Goal: Task Accomplishment & Management: Complete application form

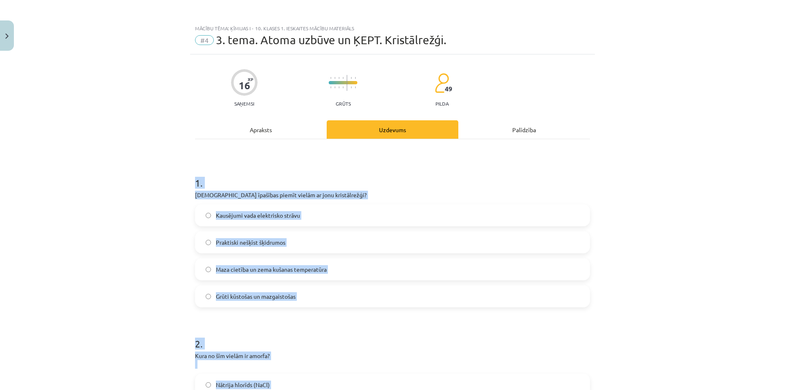
click at [144, 219] on div "Mācību tēma: Ķīmijas i - 10. klases 1. ieskaites mācību materiāls #4 3. tema. A…" at bounding box center [392, 195] width 785 height 390
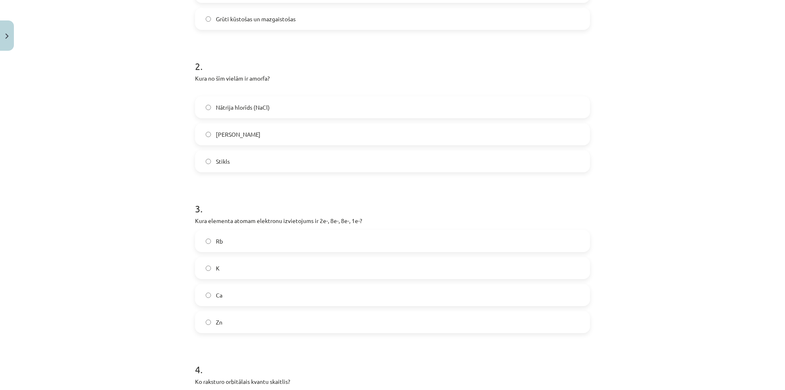
scroll to position [81, 0]
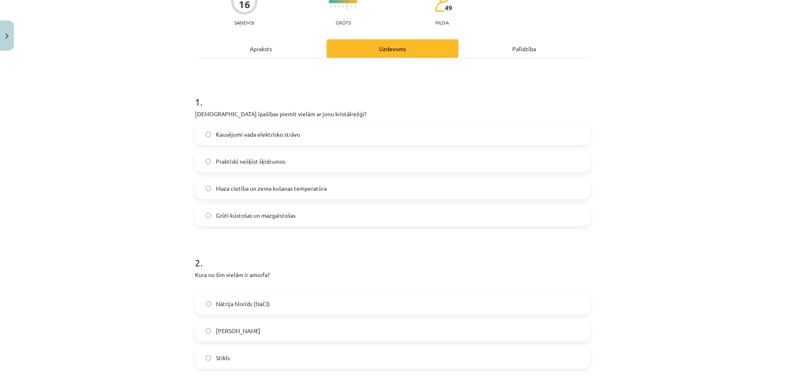
click at [277, 133] on span "Kausējumi vada elektrisko strāvu" at bounding box center [258, 134] width 84 height 9
click at [283, 223] on label "Grūti kūstošas un mazgaistošas" at bounding box center [392, 215] width 393 height 20
click at [272, 133] on span "Kausējumi vada elektrisko strāvu" at bounding box center [258, 134] width 84 height 9
click at [258, 351] on label "Stikls" at bounding box center [392, 357] width 393 height 20
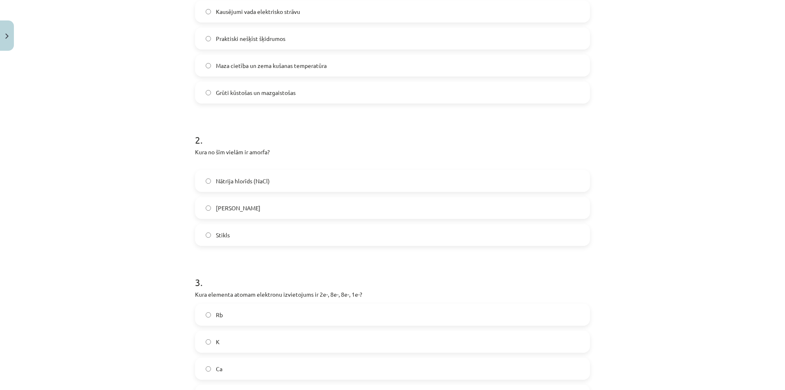
scroll to position [326, 0]
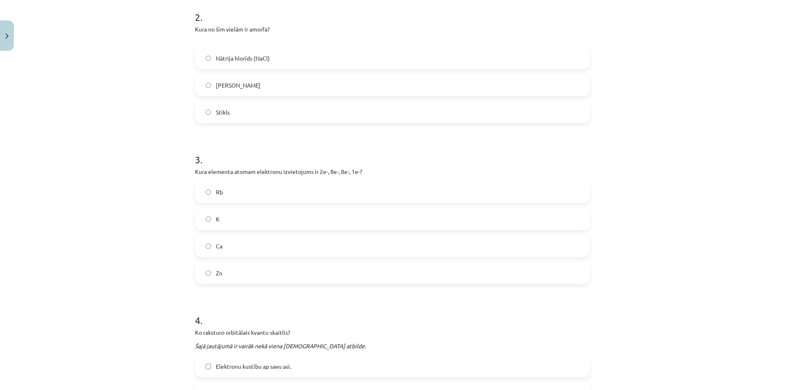
click at [242, 217] on label "K" at bounding box center [392, 219] width 393 height 20
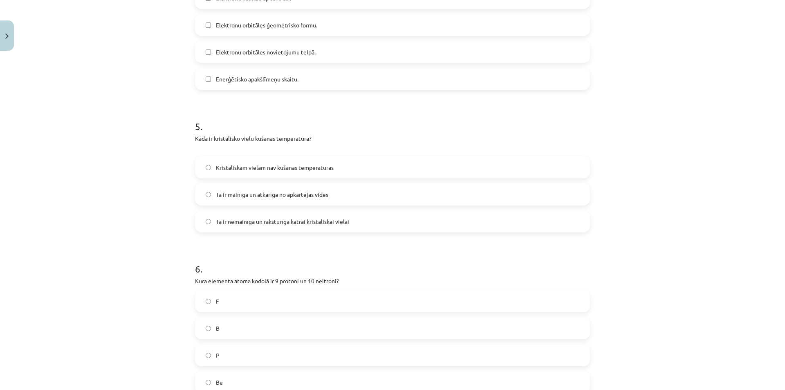
scroll to position [572, 0]
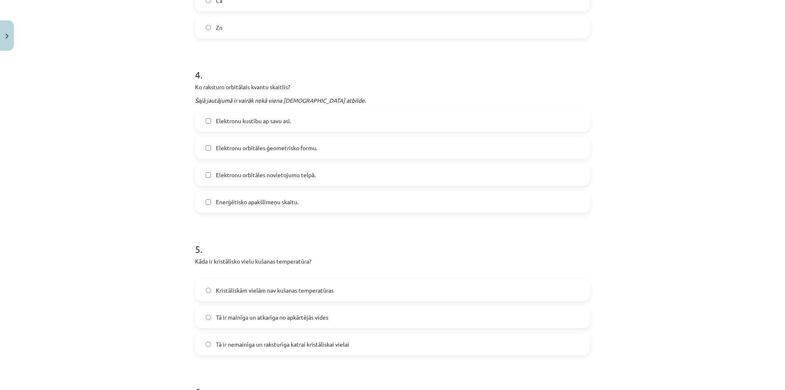
click at [292, 146] on span "Elektronu orbitāles ģeometrisko formu." at bounding box center [266, 148] width 101 height 9
click at [279, 201] on span "Enerģētisko apakšlīmeņu skaitu." at bounding box center [257, 202] width 83 height 9
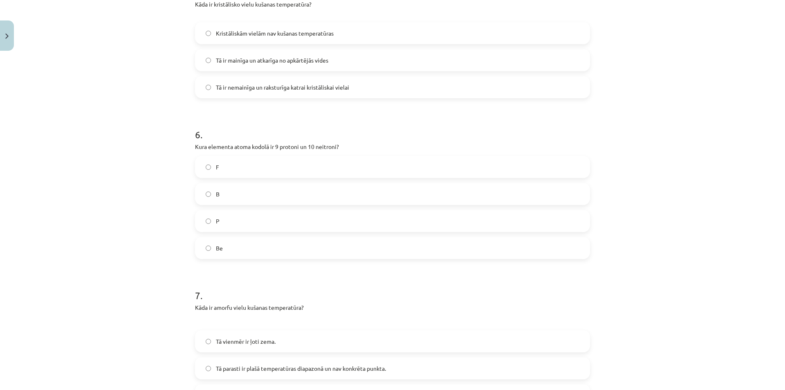
scroll to position [817, 0]
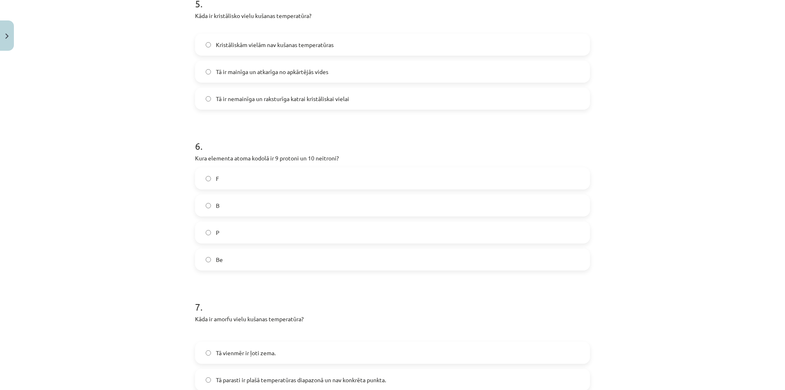
click at [291, 100] on span "Tā ir nemainīga un raksturīga katrai kristāliskai vielai" at bounding box center [282, 98] width 133 height 9
click at [232, 186] on label "F" at bounding box center [392, 178] width 393 height 20
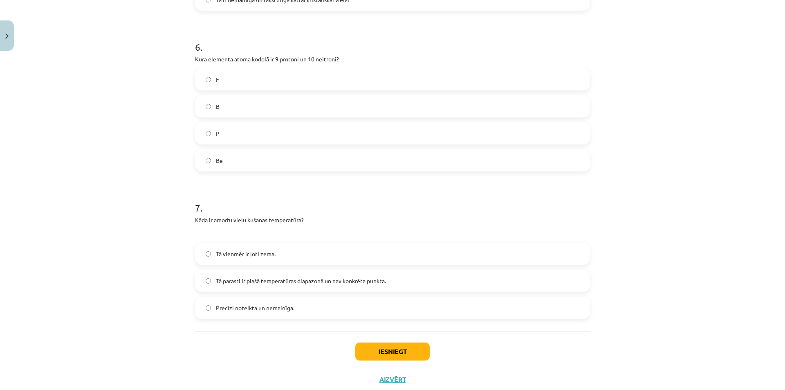
scroll to position [940, 0]
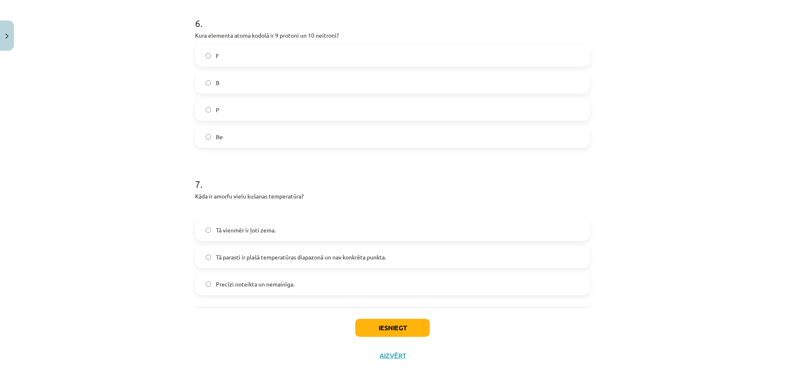
click at [264, 247] on label "Tā parasti ir plašā temperatūras diapazonā un nav konkrēta punkta." at bounding box center [392, 257] width 393 height 20
click at [407, 321] on button "Iesniegt" at bounding box center [392, 328] width 74 height 18
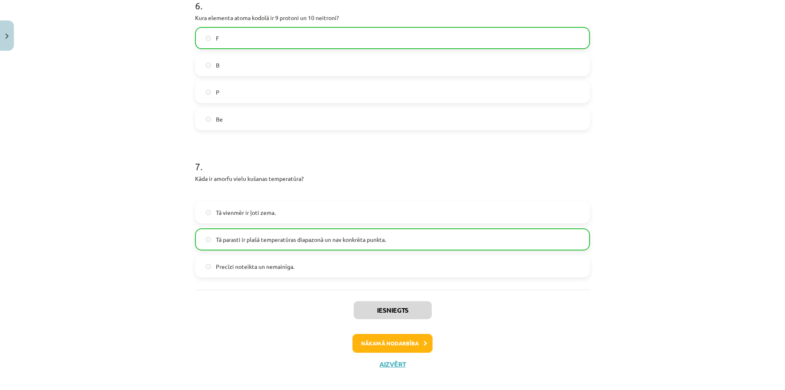
scroll to position [966, 0]
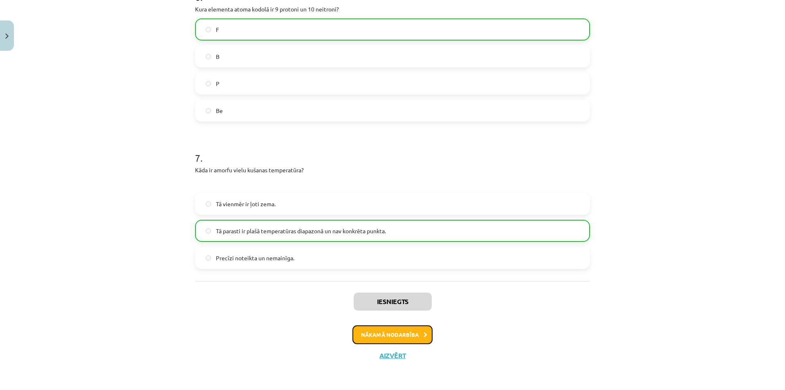
click at [405, 342] on button "Nākamā nodarbība" at bounding box center [393, 334] width 80 height 19
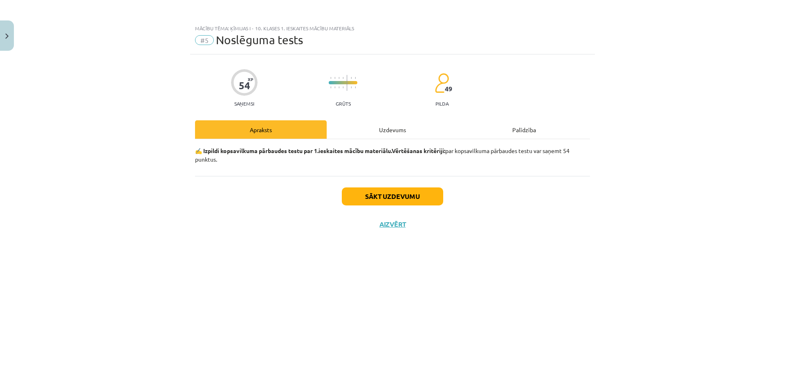
click at [384, 124] on div "Uzdevums" at bounding box center [393, 129] width 132 height 18
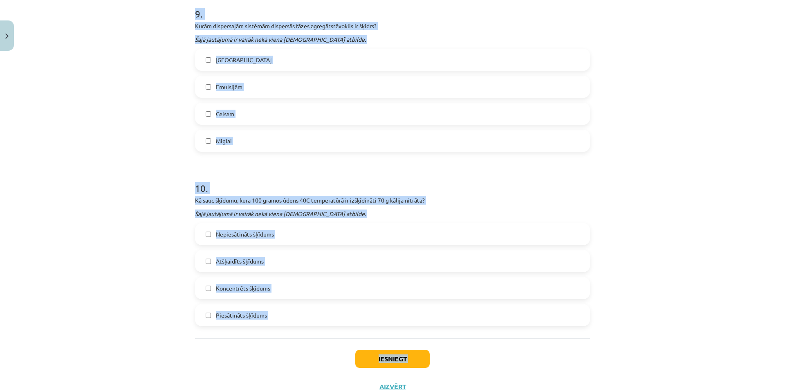
scroll to position [1540, 0]
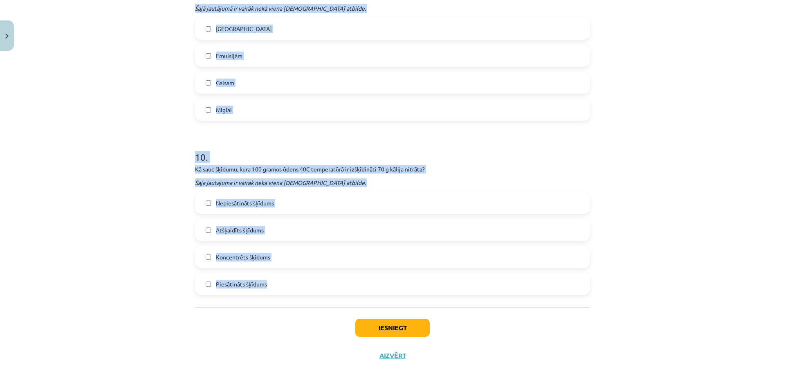
drag, startPoint x: 184, startPoint y: 183, endPoint x: 297, endPoint y: 295, distance: 159.4
click at [297, 295] on div "Mācību tēma: Ķīmijas i - 10. klases 1. ieskaites mācību materiāls #5 Noslēguma …" at bounding box center [392, 195] width 785 height 390
copy form "1 . Kāda veida kristālrežģis ir vielai KF? Atomu kristālrežģis Metālu kristālre…"
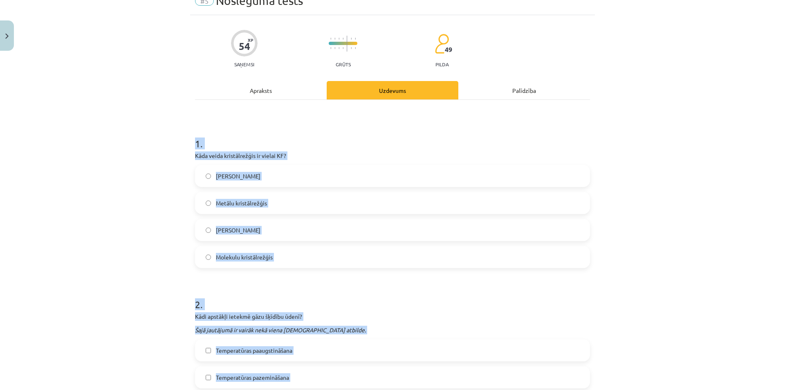
scroll to position [0, 0]
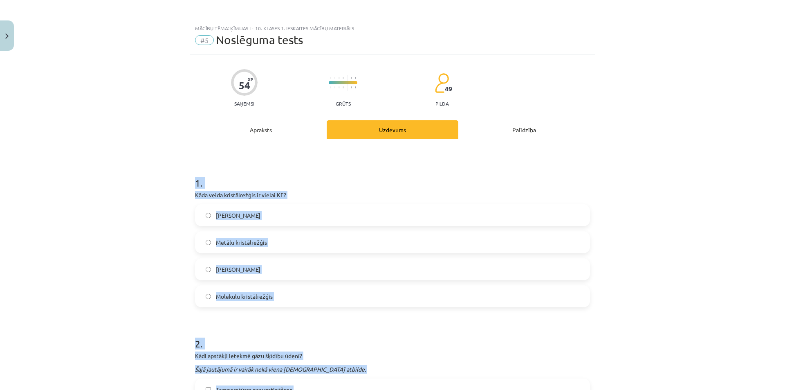
click at [121, 176] on div "Mācību tēma: Ķīmijas i - 10. klases 1. ieskaites mācību materiāls #5 Noslēguma …" at bounding box center [392, 195] width 785 height 390
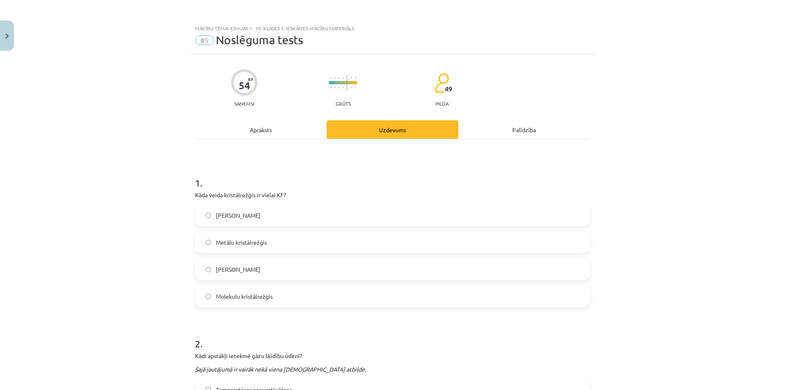
click at [283, 266] on label "Jonu kristālrežģis" at bounding box center [392, 269] width 393 height 20
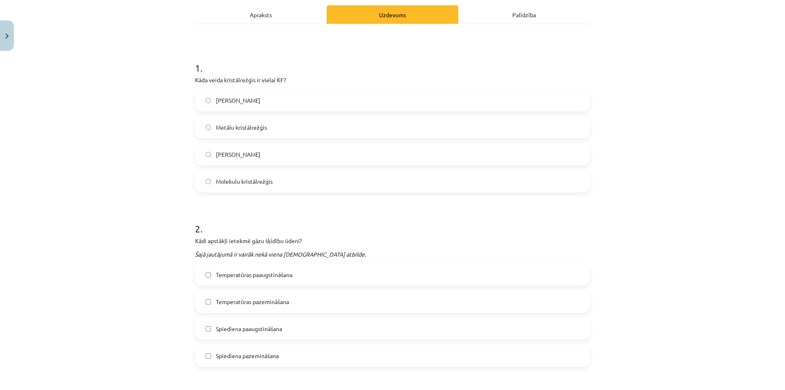
scroll to position [123, 0]
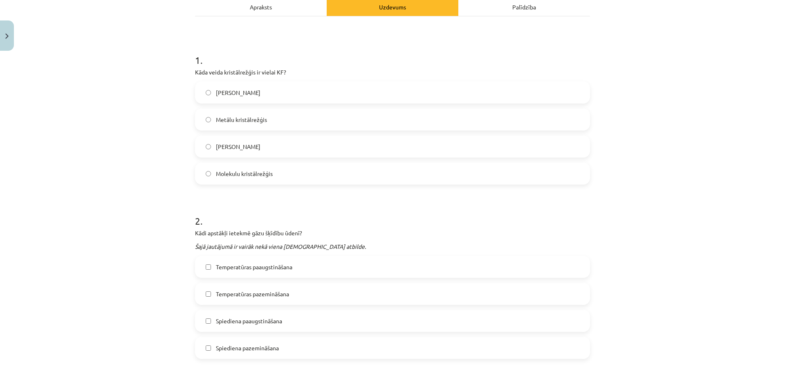
click at [268, 299] on label "Temperatūras pazemināšana" at bounding box center [392, 293] width 393 height 20
click at [291, 320] on label "Spiediena paaugstināšana" at bounding box center [392, 320] width 393 height 20
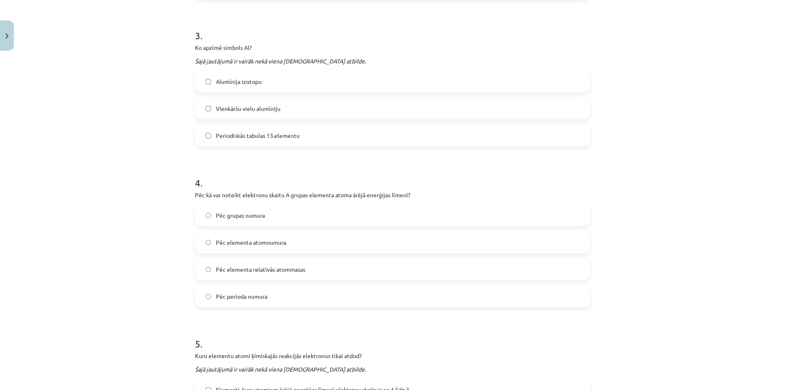
scroll to position [491, 0]
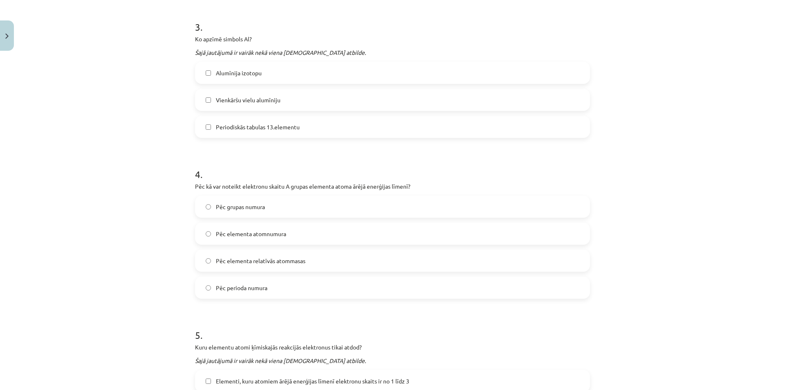
click at [240, 101] on span "Vienkāršu vielu alumīniju" at bounding box center [248, 100] width 65 height 9
click at [245, 121] on label "Periodiskās tabulas 13.elementu" at bounding box center [392, 127] width 393 height 20
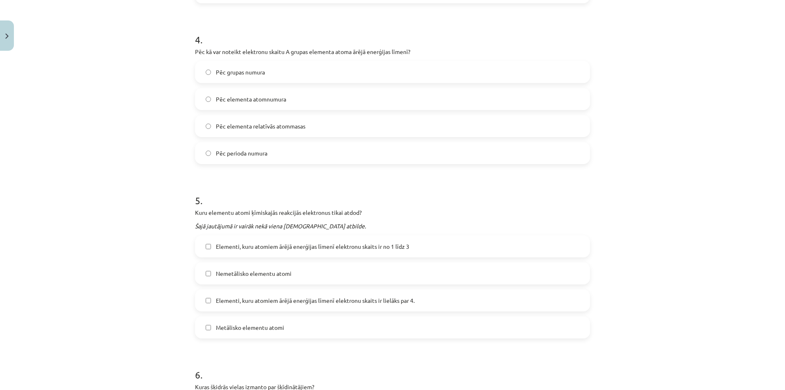
scroll to position [614, 0]
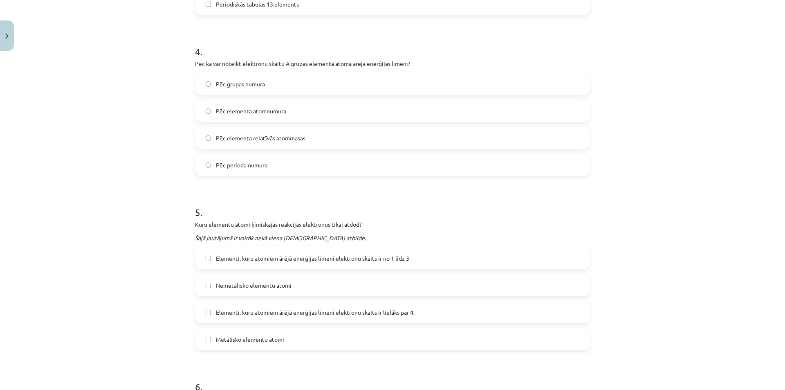
click at [264, 87] on label "Pēc grupas numura" at bounding box center [392, 84] width 393 height 20
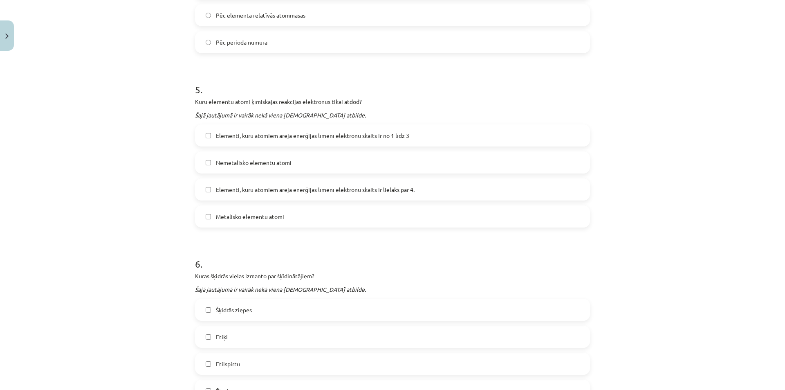
scroll to position [859, 0]
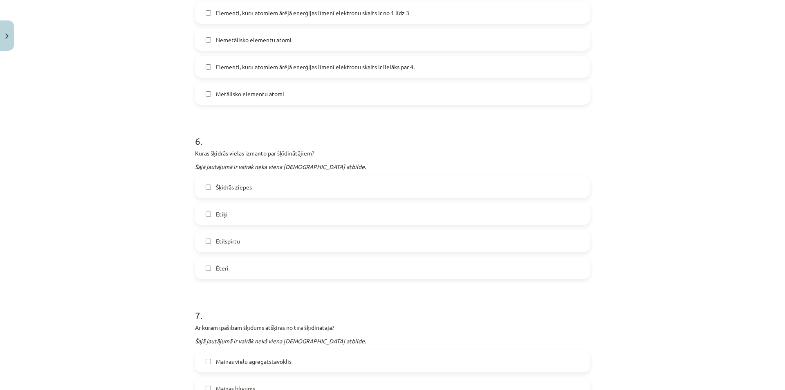
click at [268, 88] on label "Metālisko elementu atomi" at bounding box center [392, 93] width 393 height 20
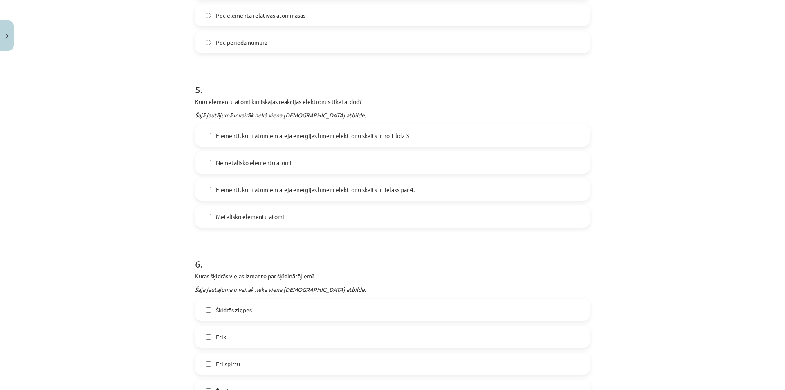
click at [245, 136] on span "Elementi, kuru atomiem ārējā enerģijas līmenī elektronu skaits ir no 1 līdz 3" at bounding box center [312, 135] width 193 height 9
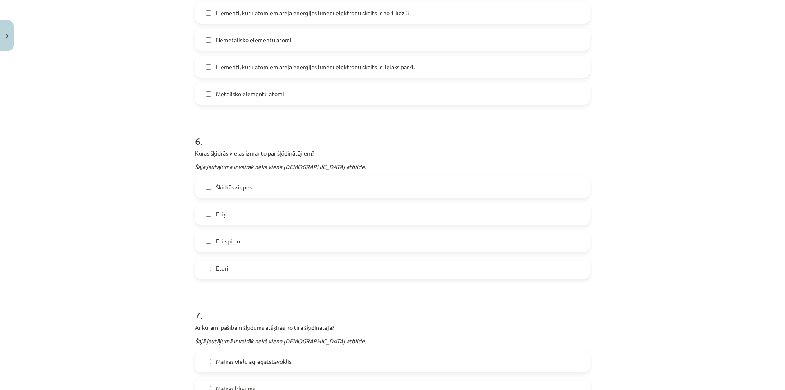
scroll to position [982, 0]
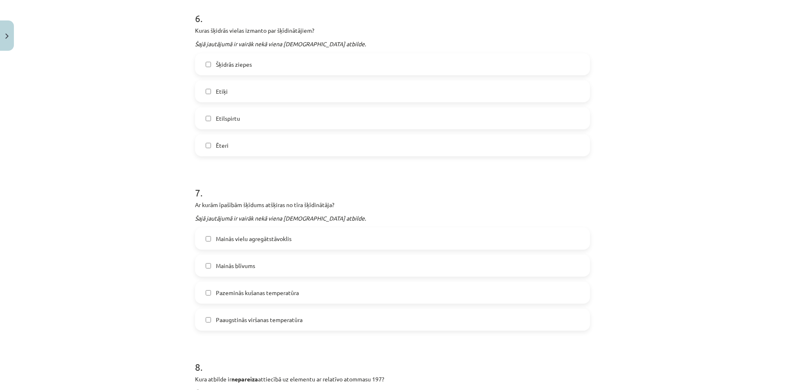
click at [243, 123] on label "Etilspirtu" at bounding box center [392, 118] width 393 height 20
click at [248, 146] on label "Ēteri" at bounding box center [392, 145] width 393 height 20
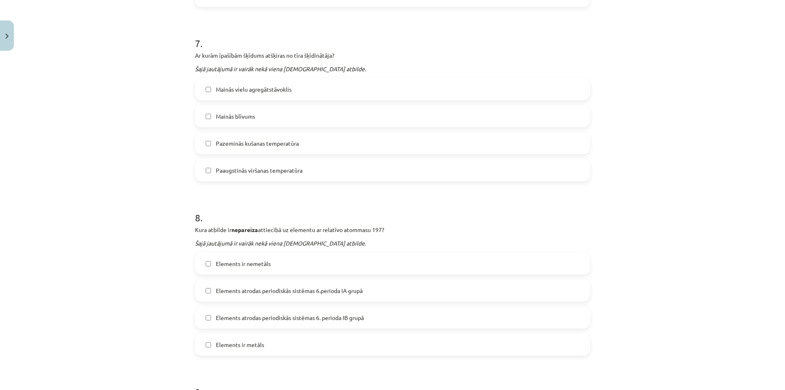
scroll to position [1104, 0]
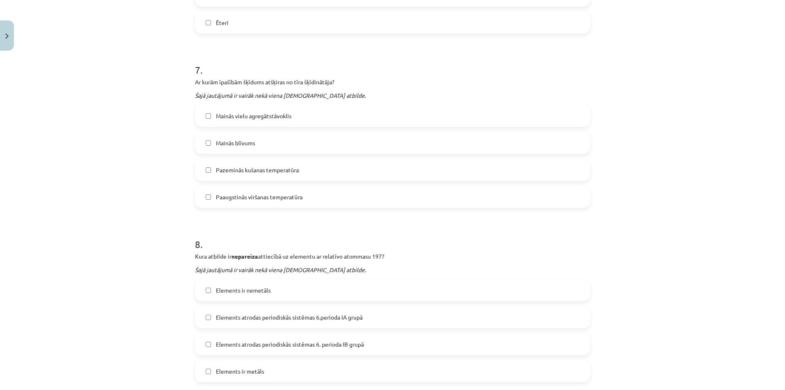
click at [266, 174] on span "Pazeminās kušanas temperatūra" at bounding box center [257, 170] width 83 height 9
click at [263, 197] on span "Paaugstinās viršanas temperatūra" at bounding box center [259, 197] width 87 height 9
click at [257, 117] on span "Mainās vielu agregātstāvoklis" at bounding box center [254, 116] width 76 height 9
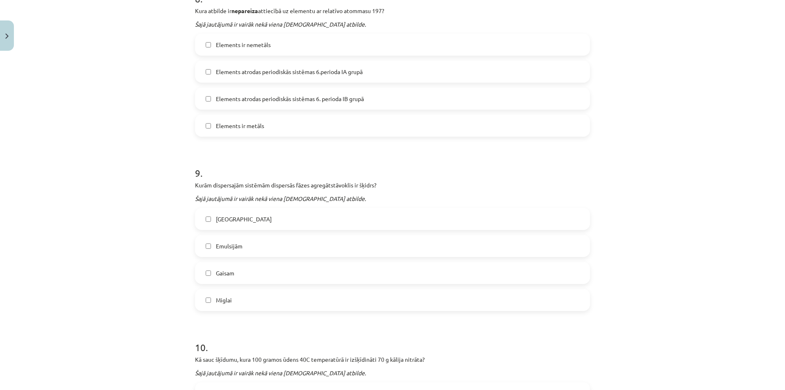
scroll to position [1227, 0]
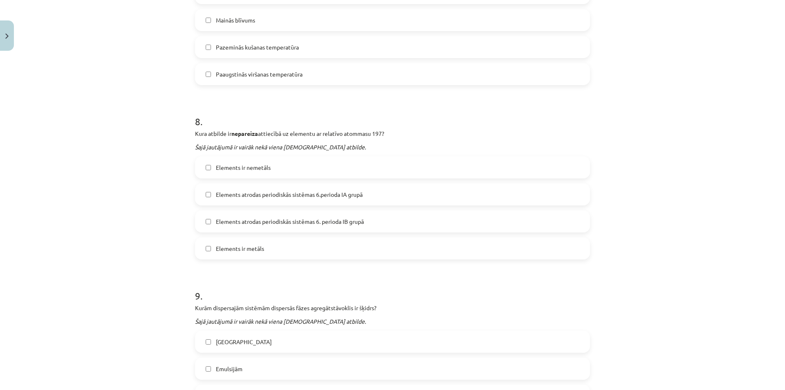
click at [272, 167] on label "Elements ir nemetāls" at bounding box center [392, 167] width 393 height 20
click at [310, 197] on span "Elements atrodas periodiskās sistēmas 6.perioda IA grupā" at bounding box center [289, 194] width 147 height 9
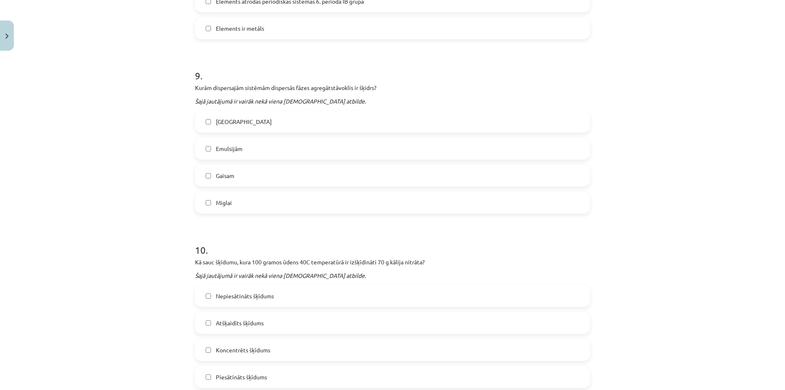
scroll to position [1473, 0]
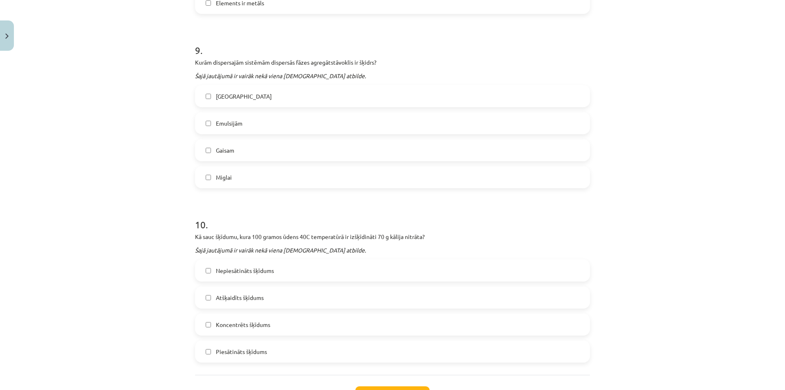
click at [240, 130] on label "Emulsijām" at bounding box center [392, 123] width 393 height 20
click at [241, 178] on label "Miglai" at bounding box center [392, 177] width 393 height 20
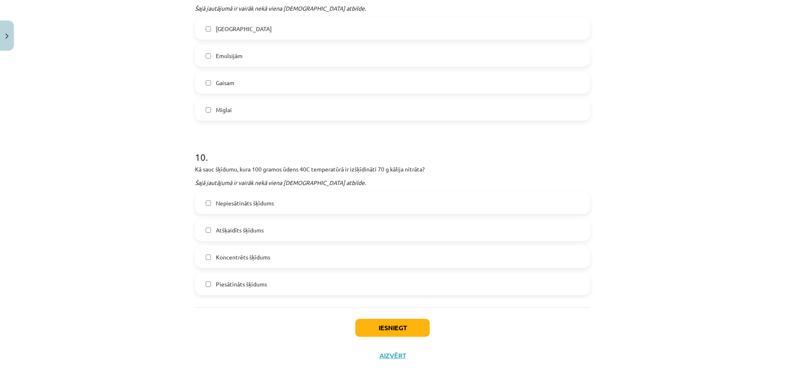
click at [256, 258] on span "Koncentrēts šķīdums" at bounding box center [243, 257] width 54 height 9
click at [259, 287] on span "Piesātināts šķīdums" at bounding box center [241, 284] width 51 height 9
click at [407, 328] on button "Iesniegt" at bounding box center [392, 328] width 74 height 18
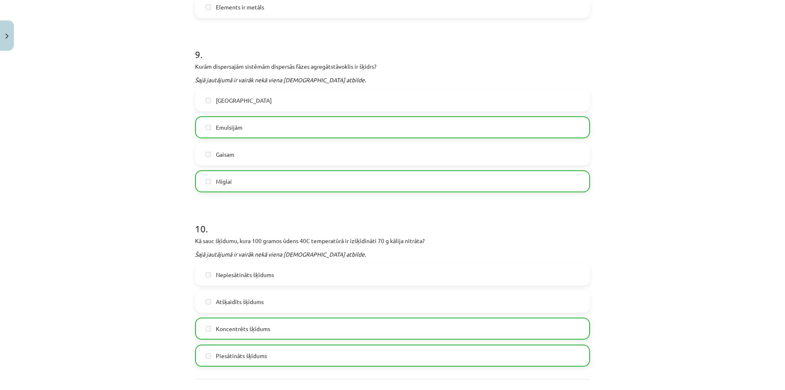
scroll to position [1566, 0]
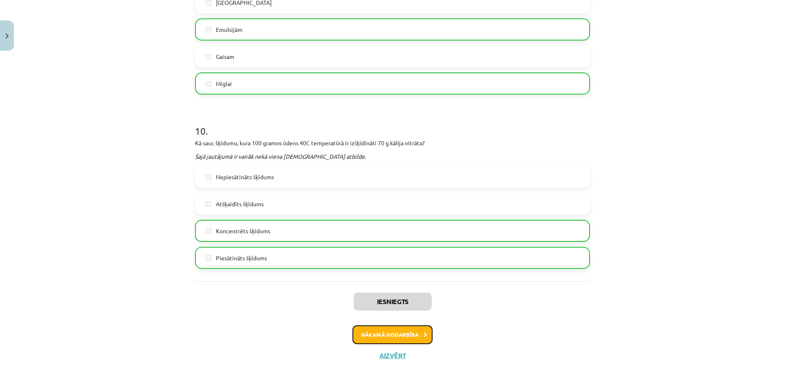
click at [409, 335] on button "Nākamā nodarbība" at bounding box center [393, 334] width 80 height 19
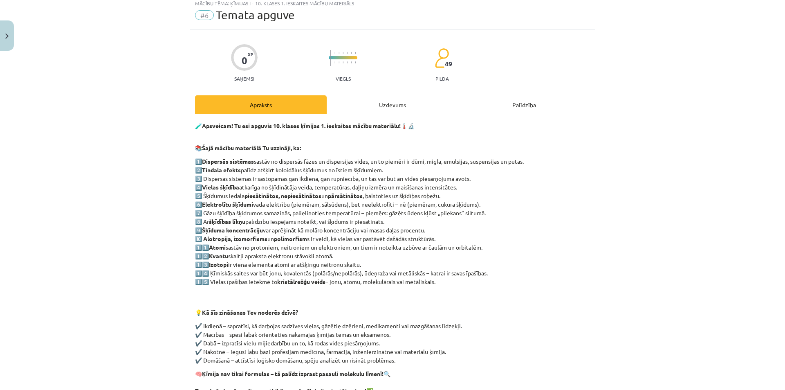
scroll to position [20, 0]
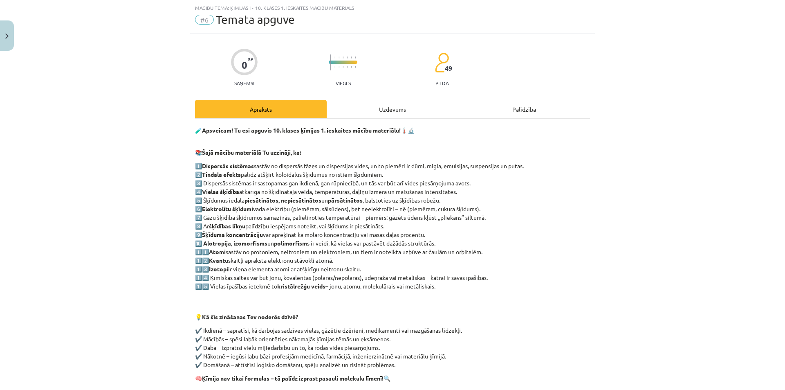
click at [376, 106] on div "Uzdevums" at bounding box center [393, 109] width 132 height 18
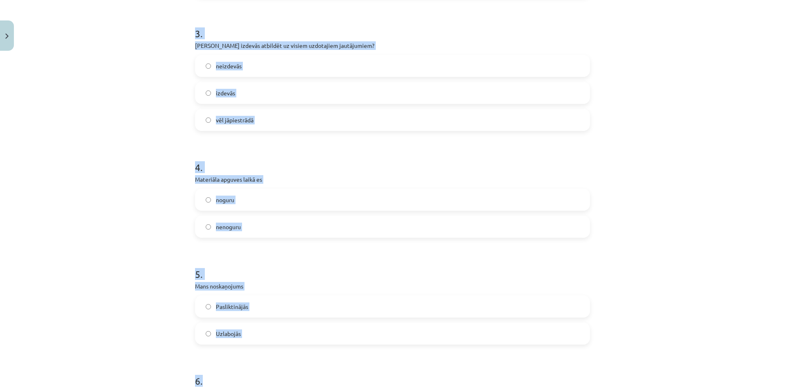
drag, startPoint x: 196, startPoint y: 160, endPoint x: 322, endPoint y: 341, distance: 220.8
click at [322, 357] on form "1 . Materiāls man likās īss garš 2 . Materiāls man bija ... interesants neinter…" at bounding box center [392, 186] width 395 height 773
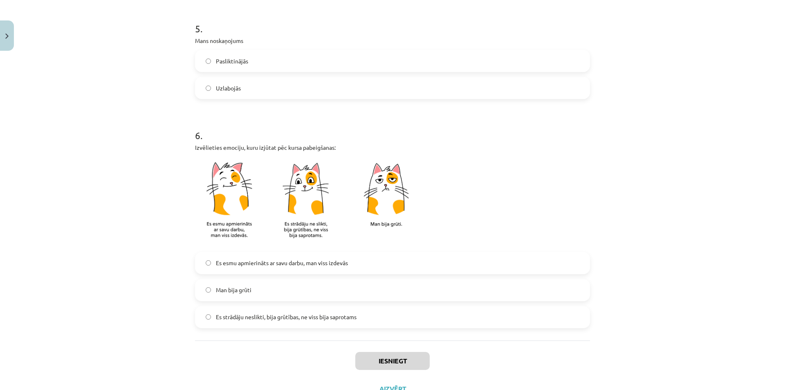
click at [115, 222] on div "Mācību tēma: Ķīmijas i - 10. klases 1. ieskaites mācību materiāls #6 Temata apg…" at bounding box center [392, 195] width 785 height 390
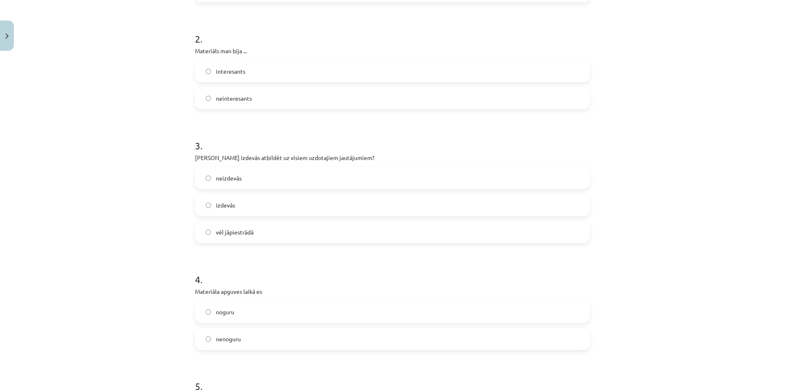
scroll to position [0, 0]
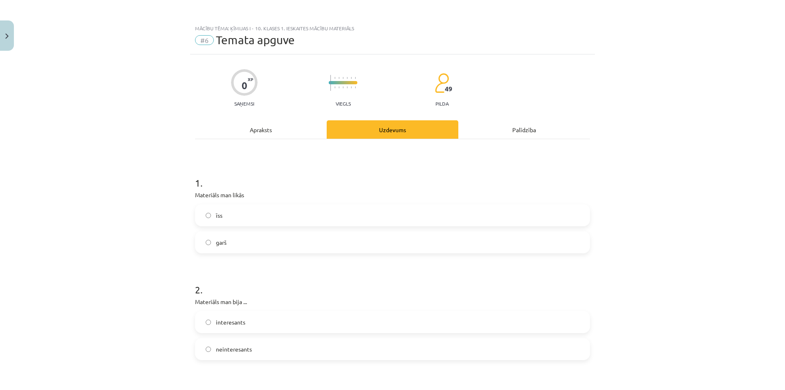
click at [231, 218] on label "īss" at bounding box center [392, 215] width 393 height 20
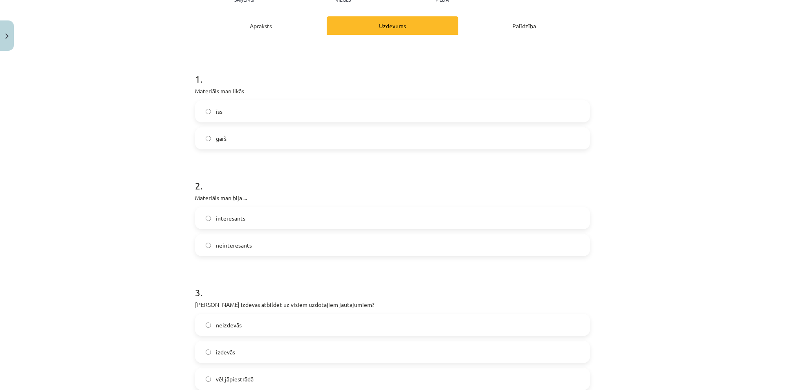
scroll to position [123, 0]
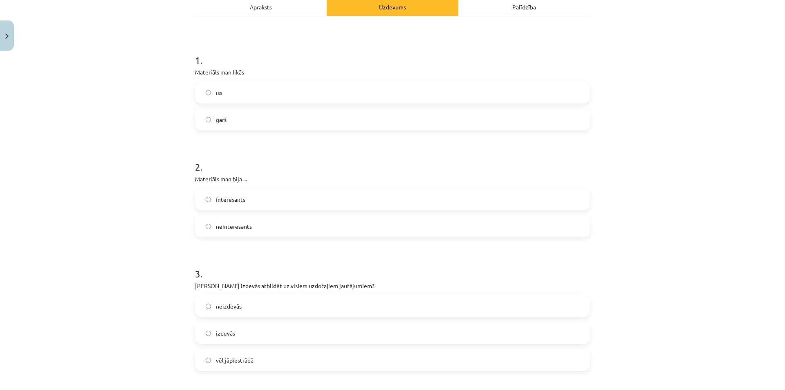
click at [256, 202] on label "interesants" at bounding box center [392, 199] width 393 height 20
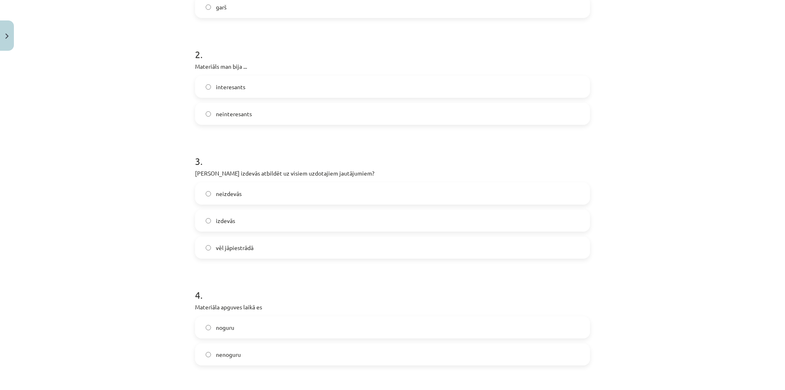
scroll to position [245, 0]
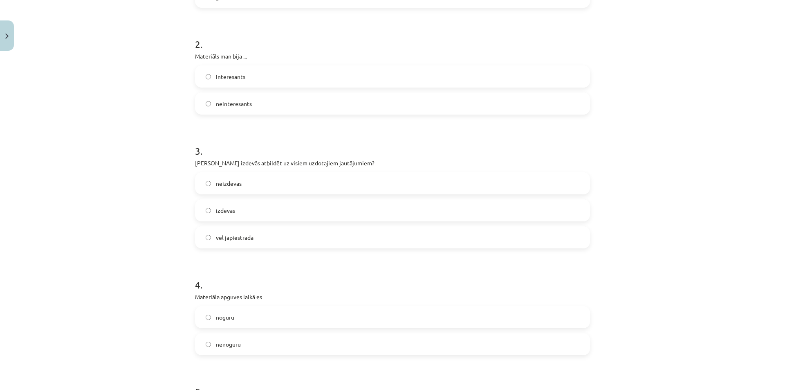
click at [257, 215] on label "izdevās" at bounding box center [392, 210] width 393 height 20
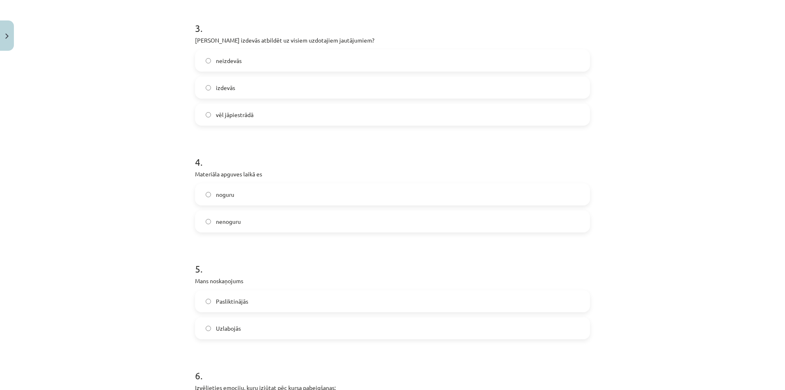
click at [264, 103] on div "vēl jāpiestrādā" at bounding box center [392, 114] width 395 height 22
click at [261, 115] on label "vēl jāpiestrādā" at bounding box center [392, 114] width 393 height 20
click at [262, 219] on label "nenoguru" at bounding box center [392, 221] width 393 height 20
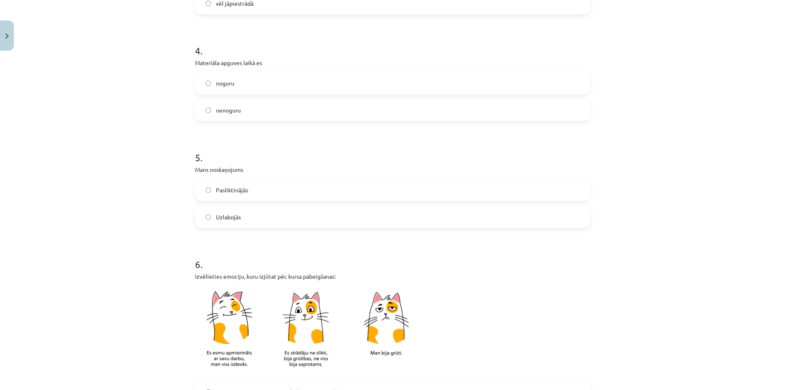
scroll to position [491, 0]
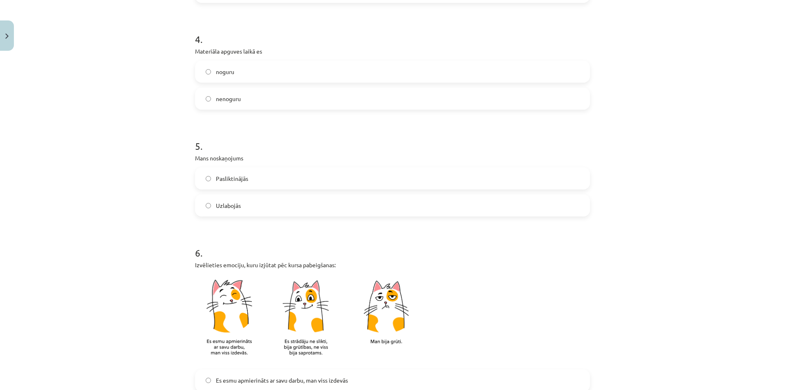
click at [251, 200] on label "Uzlabojās" at bounding box center [392, 205] width 393 height 20
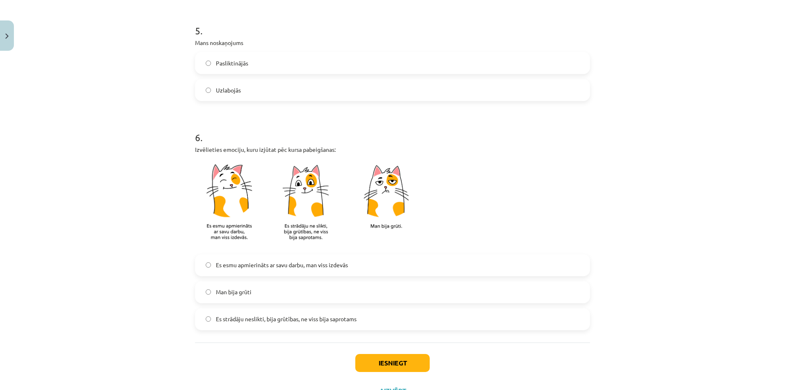
scroll to position [614, 0]
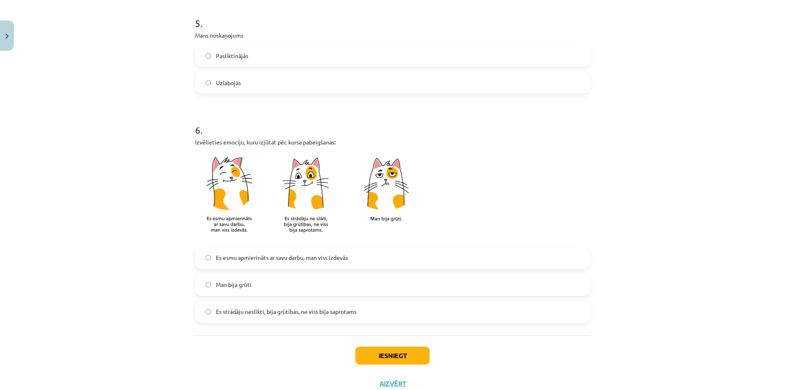
click at [298, 316] on label "Es strādāju neslikti, bija grūtības, ne viss bija saprotams" at bounding box center [392, 311] width 393 height 20
click at [380, 349] on button "Iesniegt" at bounding box center [392, 355] width 74 height 18
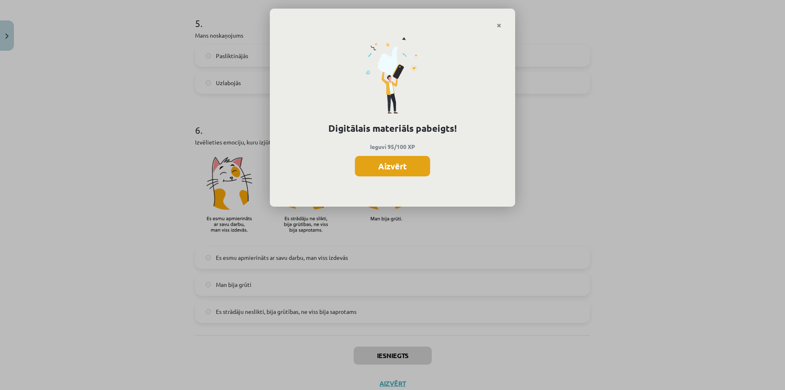
click at [400, 169] on button "Aizvērt" at bounding box center [392, 166] width 75 height 20
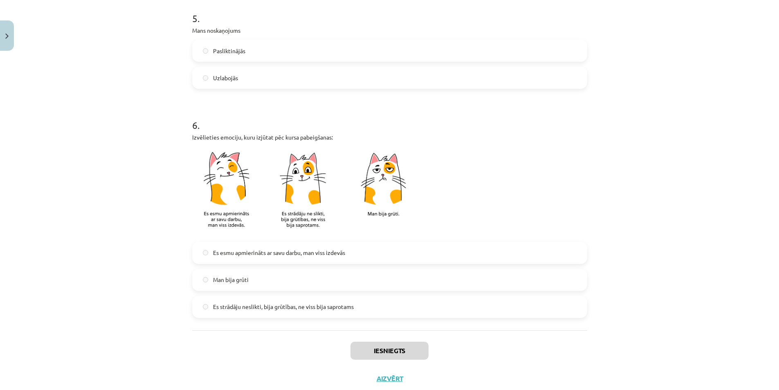
scroll to position [641, 0]
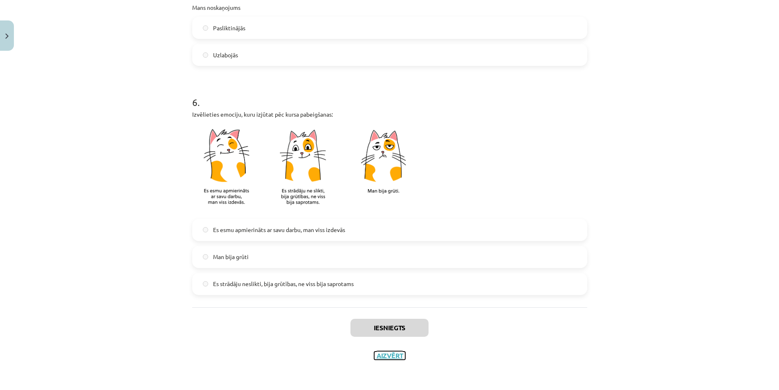
click at [393, 354] on button "Aizvērt" at bounding box center [389, 355] width 31 height 8
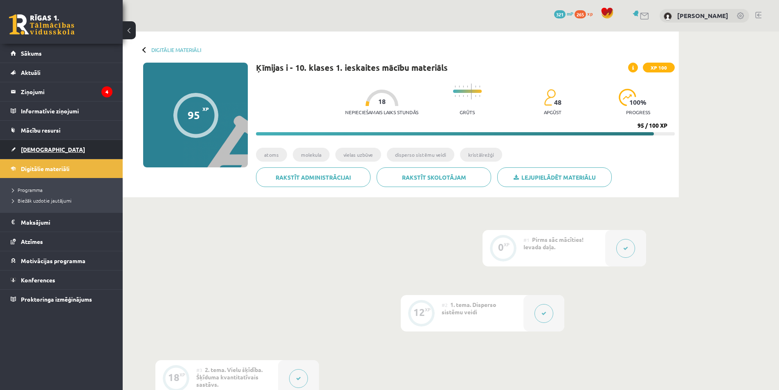
click at [55, 146] on link "[DEMOGRAPHIC_DATA]" at bounding box center [62, 149] width 102 height 19
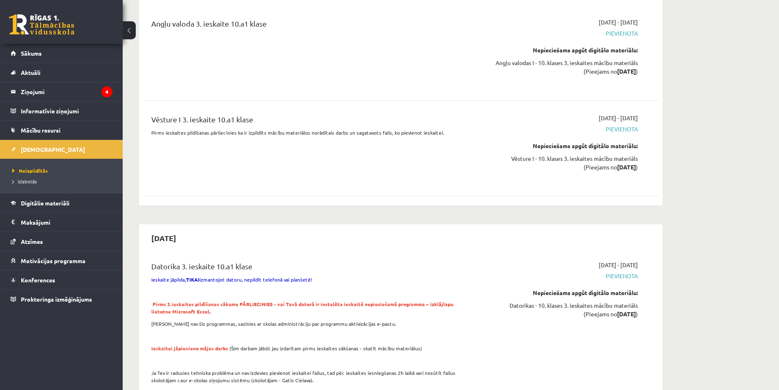
scroll to position [2945, 0]
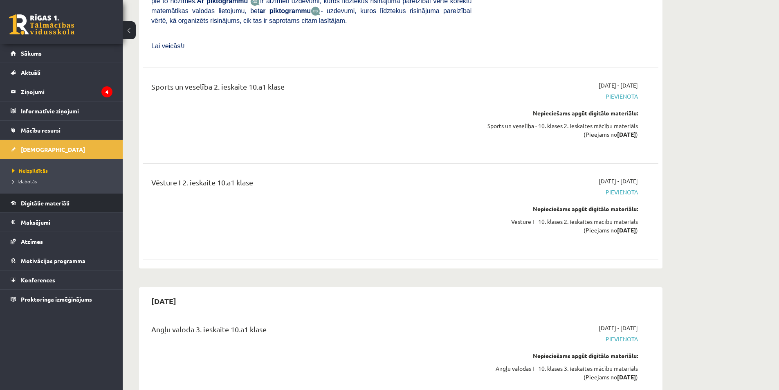
click at [81, 200] on link "Digitālie materiāli" at bounding box center [62, 202] width 102 height 19
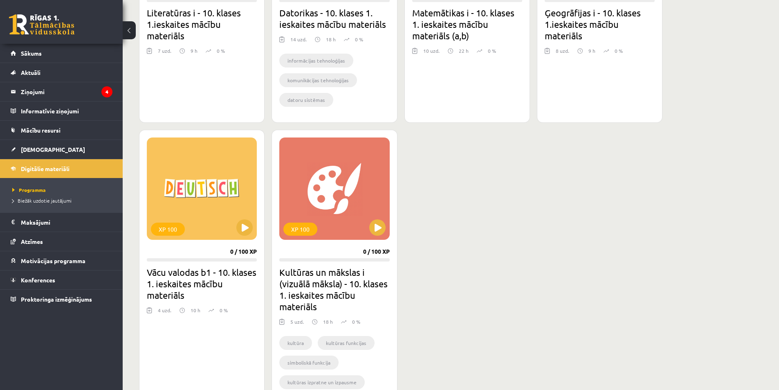
scroll to position [368, 0]
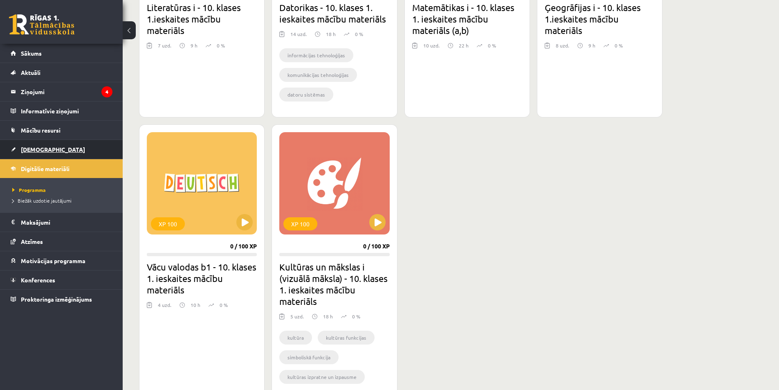
click at [59, 153] on link "[DEMOGRAPHIC_DATA]" at bounding box center [62, 149] width 102 height 19
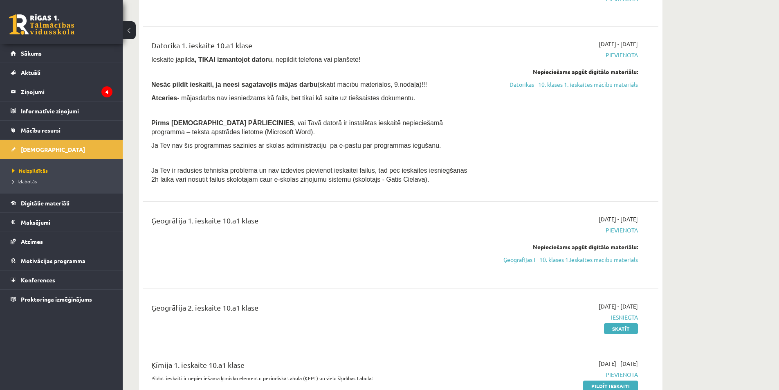
scroll to position [614, 0]
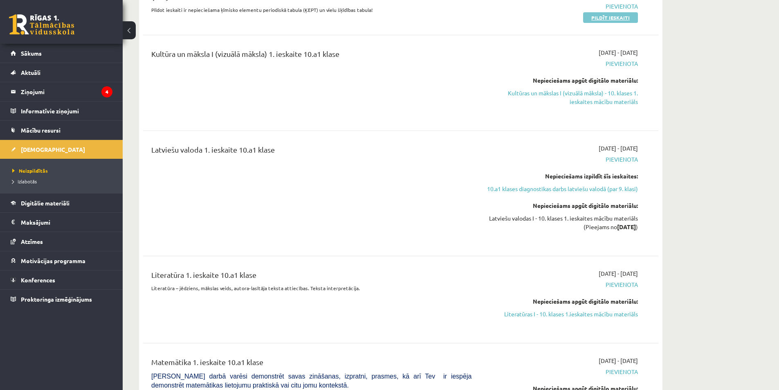
click at [616, 20] on link "Pildīt ieskaiti" at bounding box center [610, 17] width 55 height 11
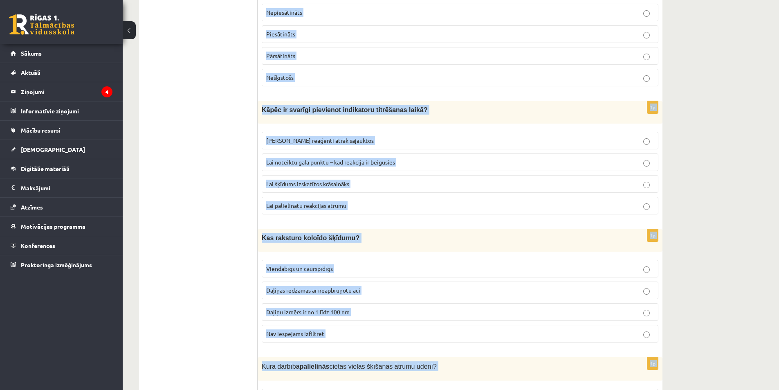
scroll to position [1637, 0]
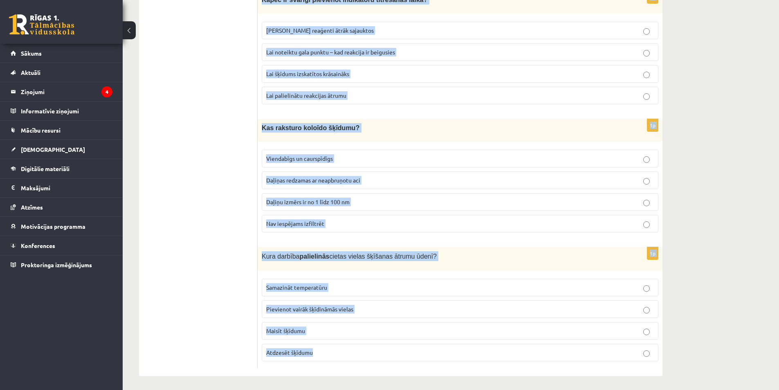
drag, startPoint x: 260, startPoint y: 211, endPoint x: 504, endPoint y: 393, distance: 304.6
copy form "Lore ipsumdo sitametc adipisci elitsedd? Eiusmo Temporin utlab Etdol Magna 4a E…"
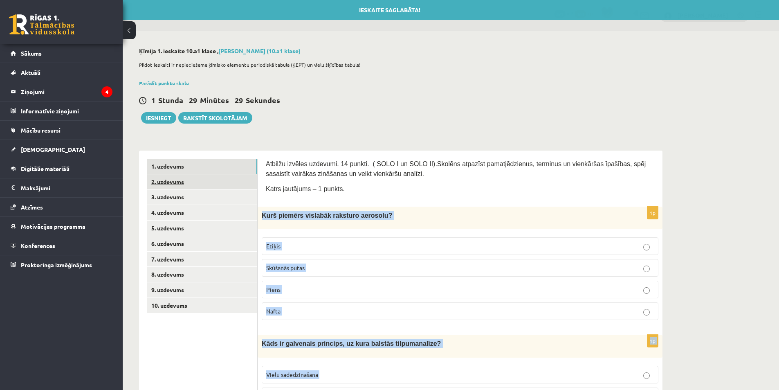
scroll to position [0, 0]
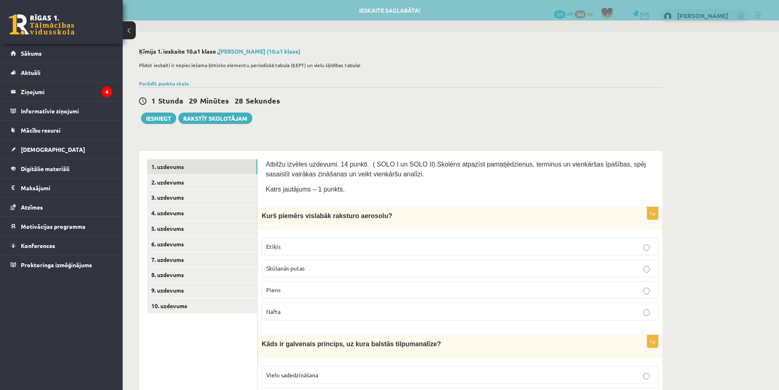
click at [362, 114] on div "1 Stunda 29 Minūtes 28 Sekundes Ieskaite saglabāta! Iesniegt Rakstīt skolotājam" at bounding box center [401, 105] width 524 height 37
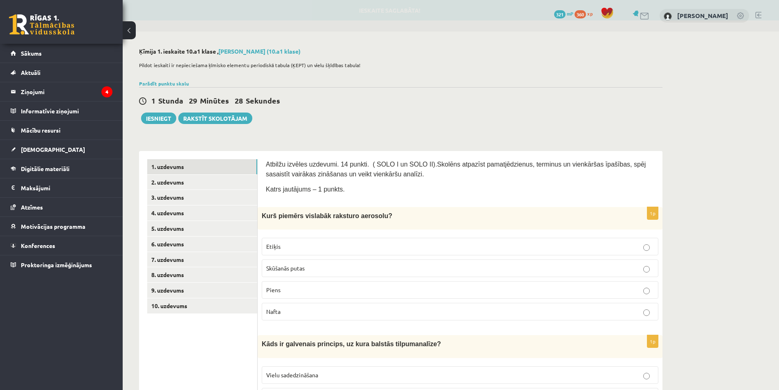
click at [317, 275] on label "Skūšanās putas" at bounding box center [460, 268] width 397 height 18
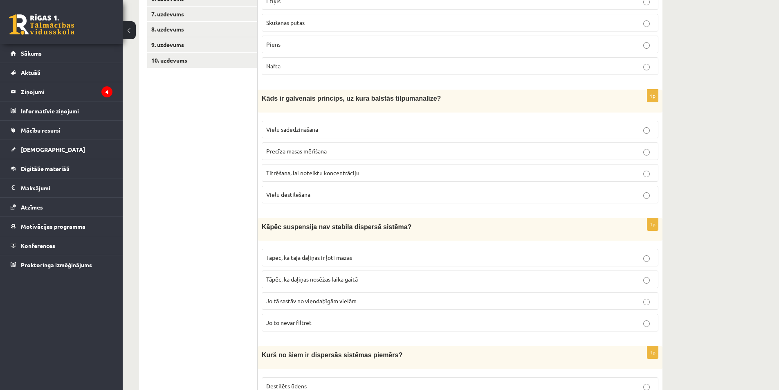
scroll to position [368, 0]
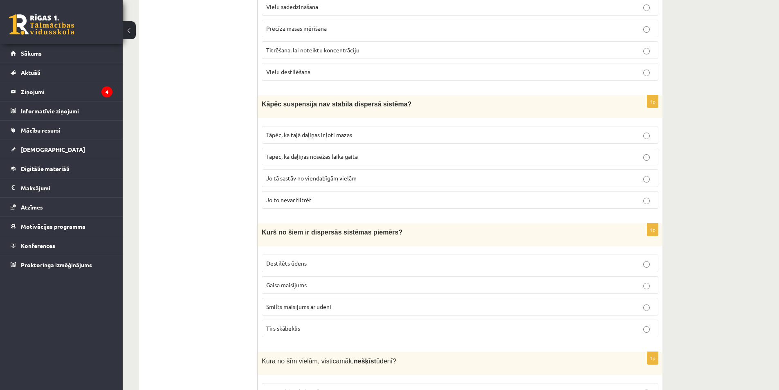
click at [289, 48] on span "Titrēšana, lai noteiktu koncentrāciju" at bounding box center [312, 49] width 93 height 7
click at [303, 158] on span "Tāpēc, ka daļiņas nosēžas laika gaitā" at bounding box center [312, 156] width 92 height 7
click at [336, 307] on p "Smilts maisījums ar ūdeni" at bounding box center [460, 306] width 388 height 9
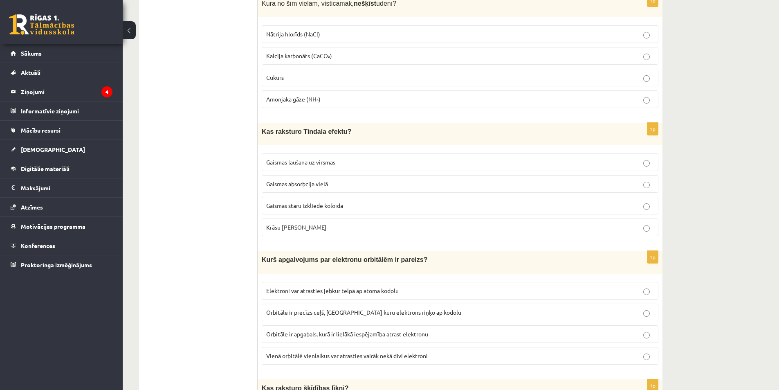
scroll to position [736, 0]
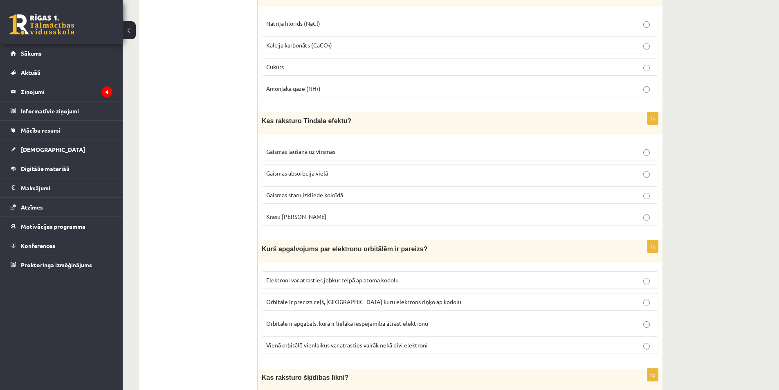
click at [290, 44] on span "Kalcija karbonāts (CaCO₃)" at bounding box center [299, 44] width 66 height 7
click at [325, 187] on label "Gaismas staru izkliede koloīdā" at bounding box center [460, 195] width 397 height 18
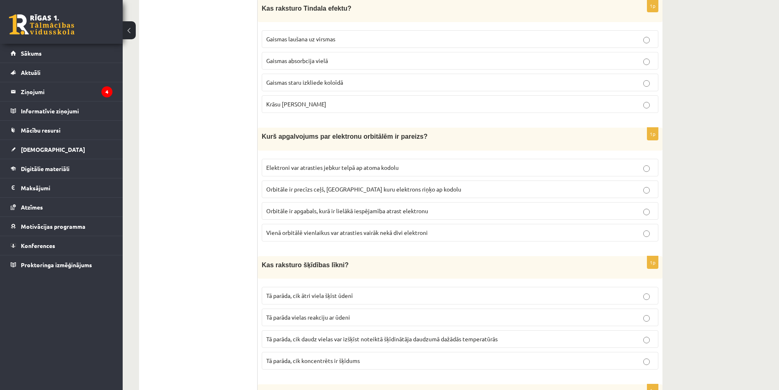
scroll to position [859, 0]
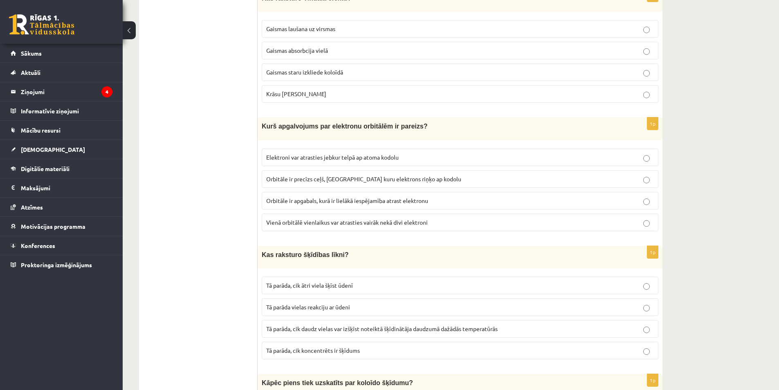
click at [375, 200] on span "Orbitāle ir apgabals, kurā ir lielākā iespējamība atrast elektronu" at bounding box center [347, 200] width 162 height 7
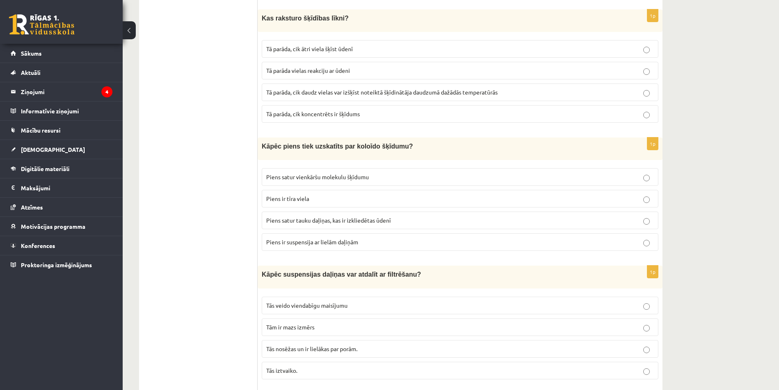
scroll to position [1104, 0]
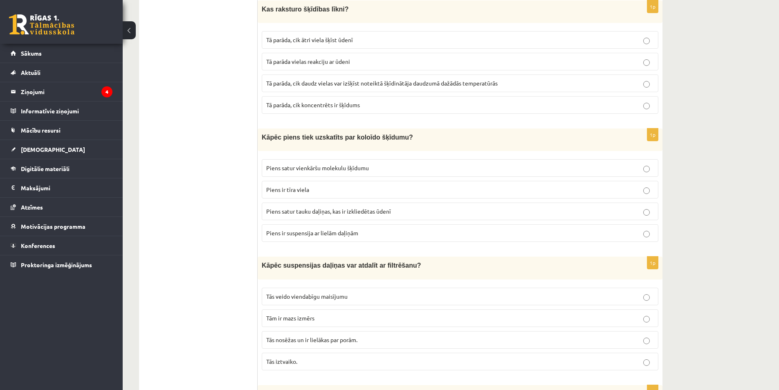
click at [321, 83] on span "Tā parāda, cik daudz vielas var izšķīst noteiktā šķīdinātāja daudzumā dažādās t…" at bounding box center [382, 82] width 232 height 7
click at [361, 211] on span "Piens satur tauku daļiņas, kas ir izkliedētas ūdenī" at bounding box center [328, 210] width 125 height 7
click at [350, 338] on span "Tās nosēžas un ir lielākas par porām." at bounding box center [311, 339] width 91 height 7
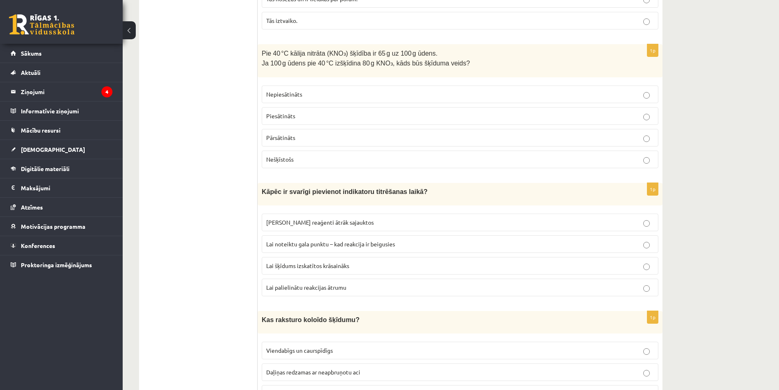
scroll to position [1473, 0]
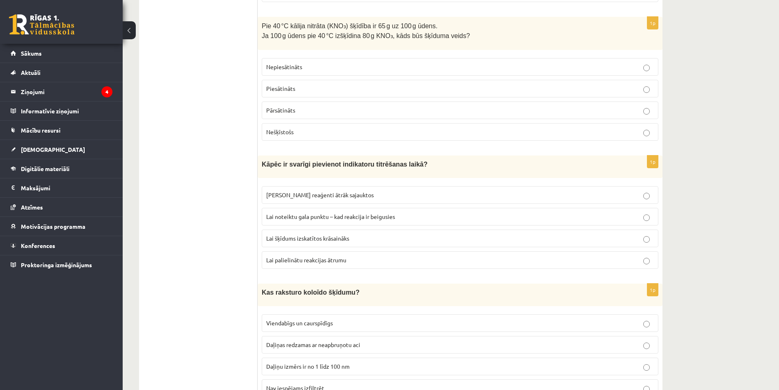
click at [298, 108] on p "Pārsātināts" at bounding box center [460, 110] width 388 height 9
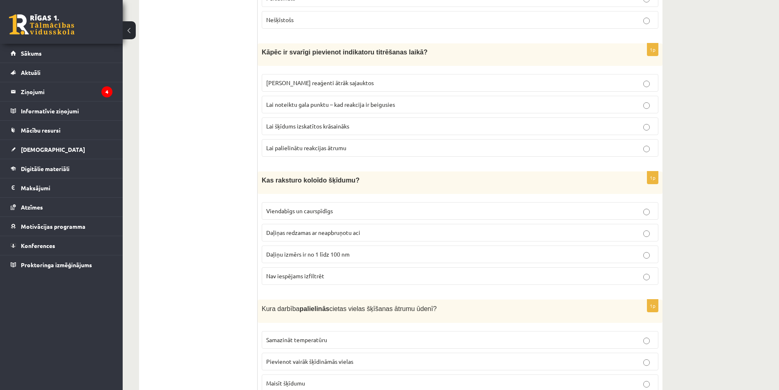
scroll to position [1595, 0]
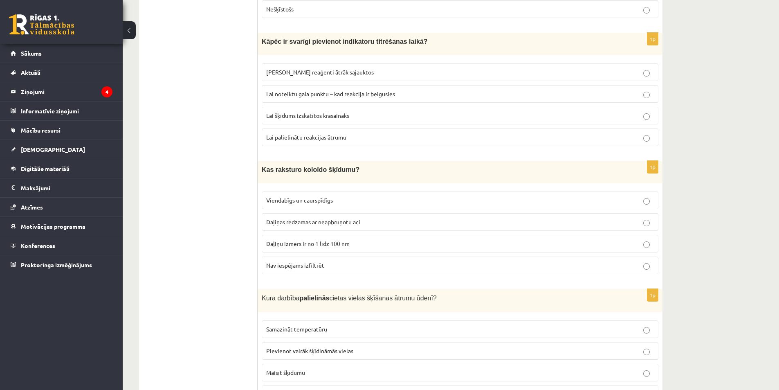
click at [329, 90] on span "Lai noteiktu gala punktu – kad reakcija ir beigusies" at bounding box center [330, 93] width 129 height 7
click at [352, 236] on label "Daļiņu izmērs ir no 1 līdz 100 nm" at bounding box center [460, 244] width 397 height 18
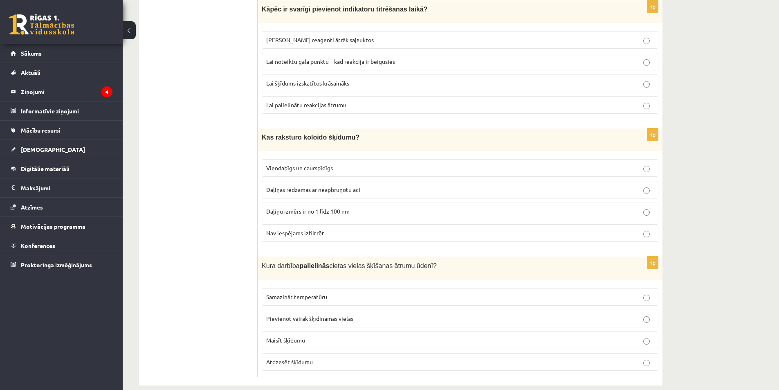
scroll to position [1637, 0]
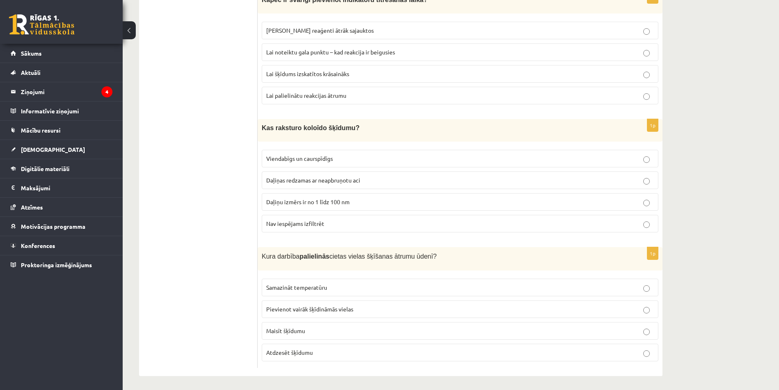
click at [352, 326] on p "Maisīt šķīdumu" at bounding box center [460, 330] width 388 height 9
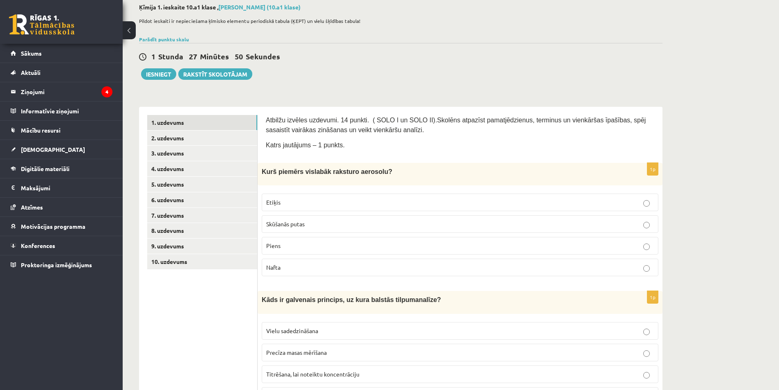
scroll to position [0, 0]
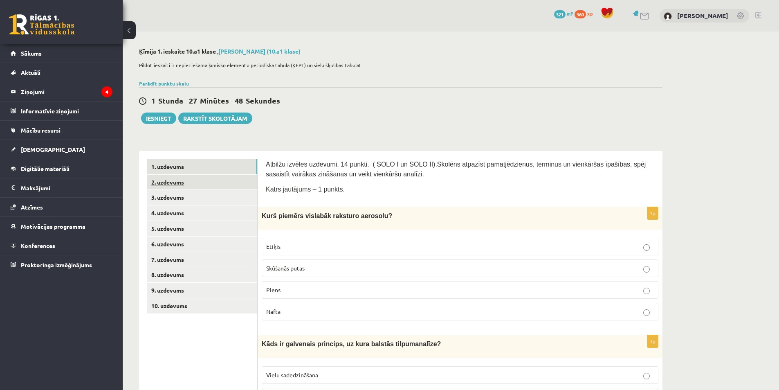
click at [173, 181] on link "2. uzdevums" at bounding box center [202, 182] width 110 height 15
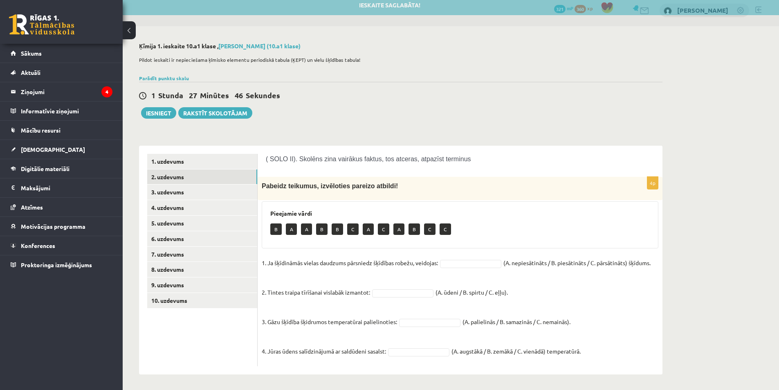
scroll to position [6, 0]
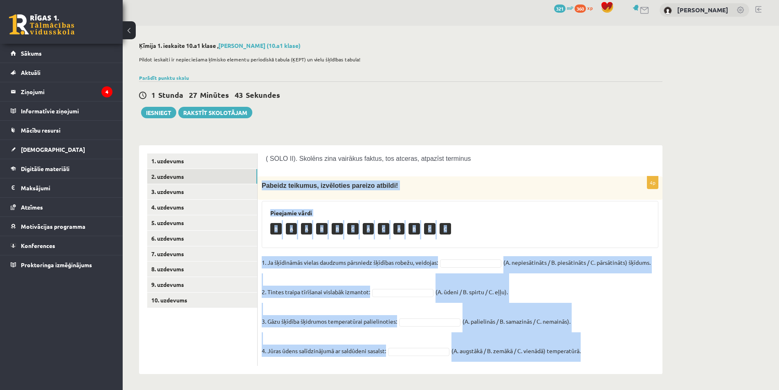
drag, startPoint x: 260, startPoint y: 186, endPoint x: 596, endPoint y: 348, distance: 373.0
click at [596, 348] on div "4p Pabeidz teikumus, izvēloties pareizo atbildi! Pieejamie vārdi B A A B B C A …" at bounding box center [460, 270] width 405 height 189
copy div "Pabeidz teikumus, izvēloties pareizo atbildi! Pieejamie vārdi B A A B B C A C A…"
drag, startPoint x: 548, startPoint y: 250, endPoint x: 474, endPoint y: 272, distance: 77.5
click at [547, 250] on div "4p Pabeidz teikumus, izvēloties pareizo atbildi! Pieejamie vārdi B A A B B C A …" at bounding box center [460, 270] width 405 height 189
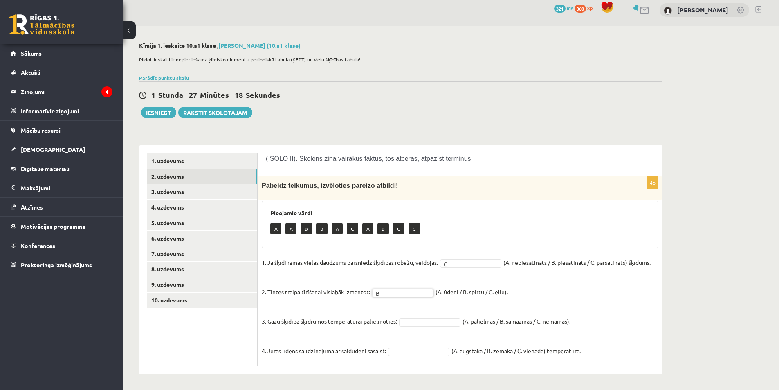
click at [439, 326] on fieldset "1. Ja šķīdināmās vielas daudzums pārsniedz šķīdības robežu, veidojas: C * (A. n…" at bounding box center [460, 309] width 397 height 106
click at [218, 195] on link "3. uzdevums" at bounding box center [202, 191] width 110 height 15
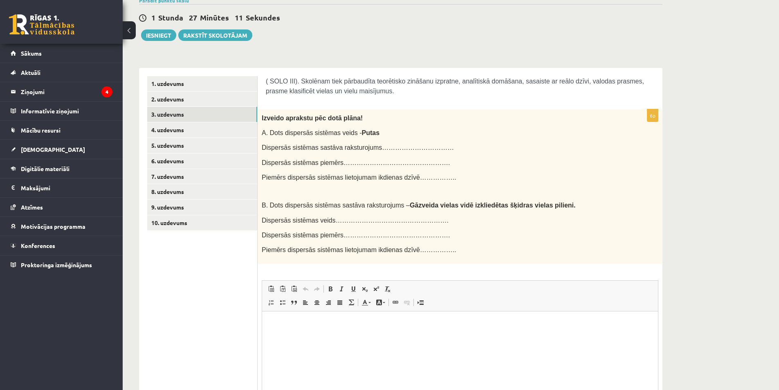
scroll to position [0, 0]
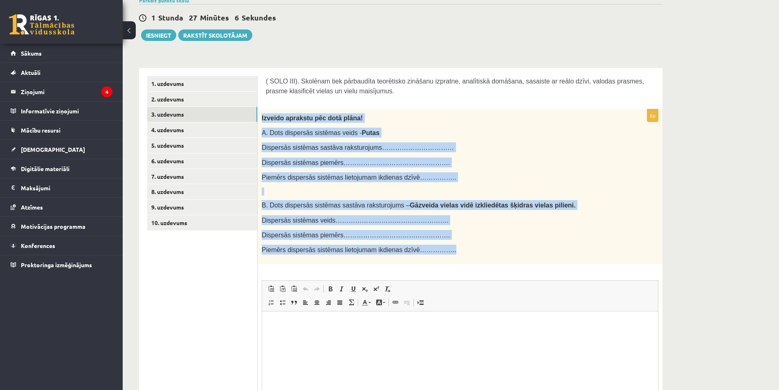
drag, startPoint x: 260, startPoint y: 115, endPoint x: 445, endPoint y: 252, distance: 230.7
click at [445, 252] on div "Izveido aprakstu pēc dotā plāna! A. Dots dispersās sistēmas veids - Putas Dispe…" at bounding box center [460, 186] width 405 height 155
copy div "Izveido aprakstu pēc dotā plāna! A. Dots dispersās sistēmas veids - Putas Dispe…"
click at [392, 155] on div "Izveido aprakstu pēc dotā plāna! A. Dots dispersās sistēmas veids - Putas Dispe…" at bounding box center [460, 186] width 405 height 155
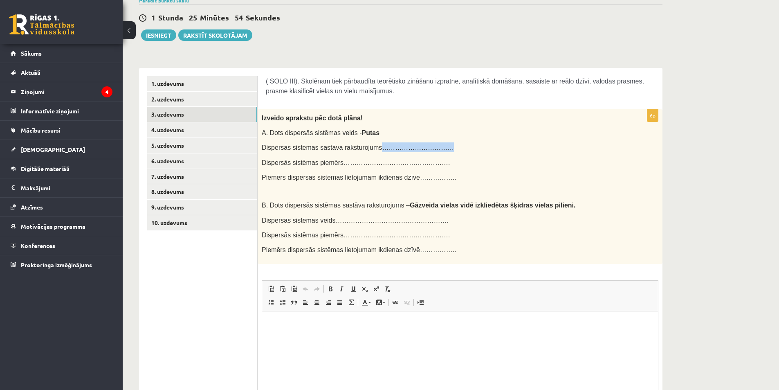
drag, startPoint x: 418, startPoint y: 146, endPoint x: 369, endPoint y: 148, distance: 48.7
click at [369, 148] on p "Dispersās sistēmas sastāva raksturojums……………………………" at bounding box center [440, 147] width 356 height 10
click at [370, 149] on span "Dispersās sistēmas sastāva raksturojums……………………………" at bounding box center [358, 147] width 192 height 7
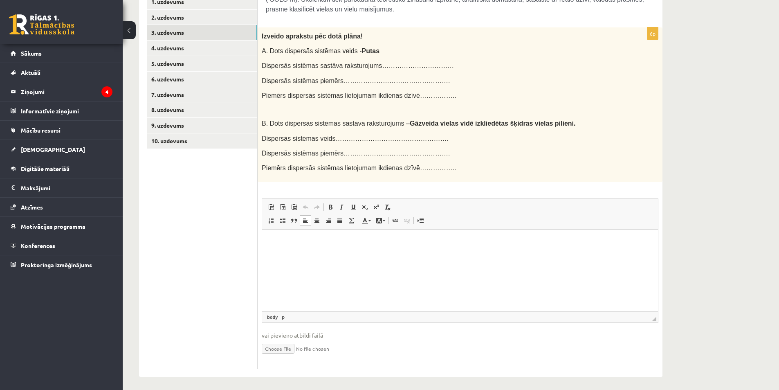
click at [400, 254] on html at bounding box center [460, 241] width 396 height 25
click at [171, 46] on link "4. uzdevums" at bounding box center [202, 47] width 110 height 15
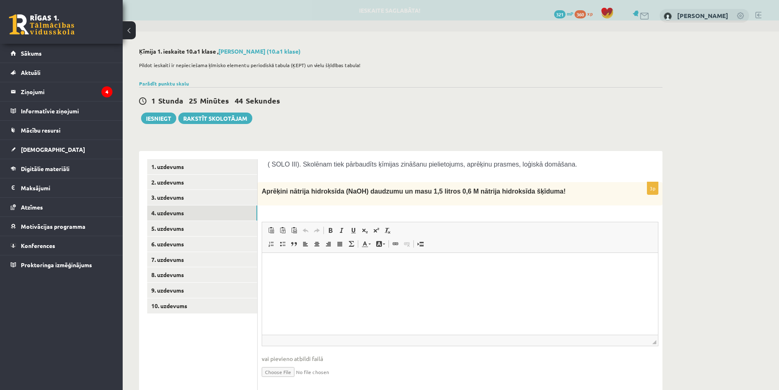
scroll to position [27, 0]
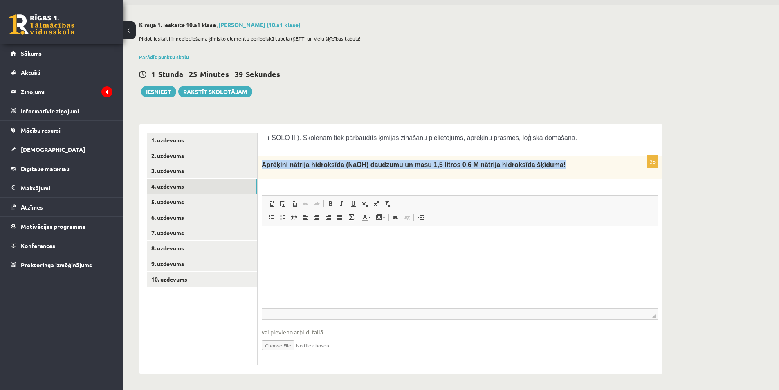
drag, startPoint x: 262, startPoint y: 164, endPoint x: 542, endPoint y: 162, distance: 280.2
click at [542, 162] on p "Aprēķini nātrija hidroksīda (NaOH) daudzumu un masu 1,5 litros 0,6 M nātrija hi…" at bounding box center [440, 165] width 356 height 10
copy span "Aprēķini nātrija hidroksīda (NaOH) daudzumu un masu 1,5 litros 0,6 M nātrija hi…"
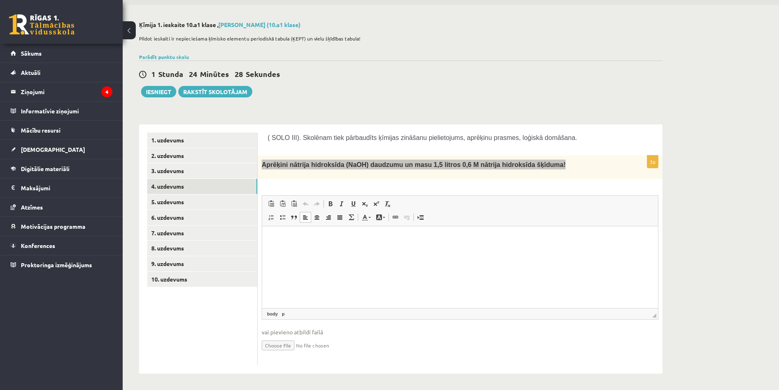
click at [329, 240] on p "Editor, wiswyg-editor-user-answer-47433836748720" at bounding box center [460, 238] width 380 height 9
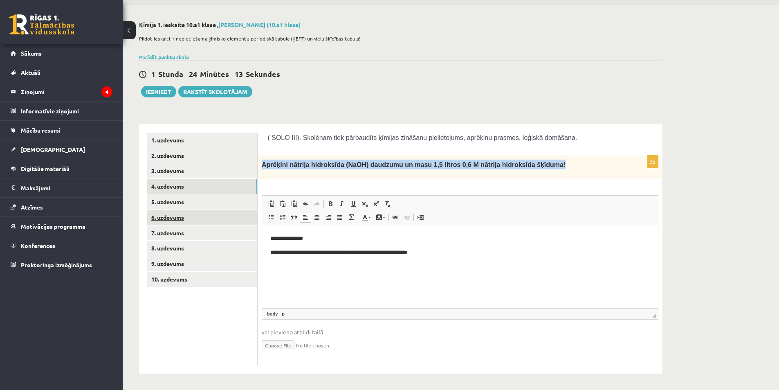
click at [204, 212] on link "6. uzdevums" at bounding box center [202, 217] width 110 height 15
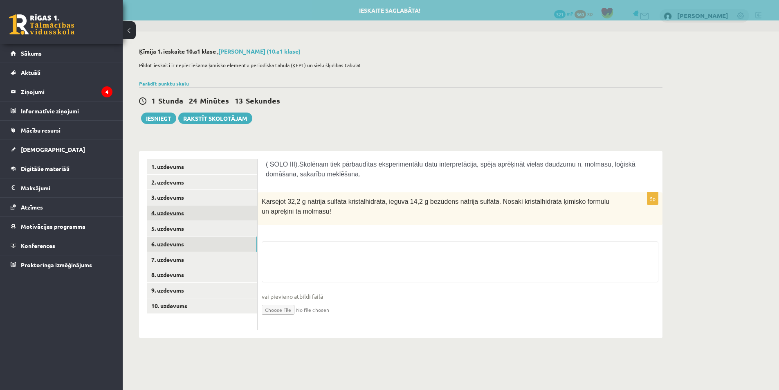
scroll to position [0, 0]
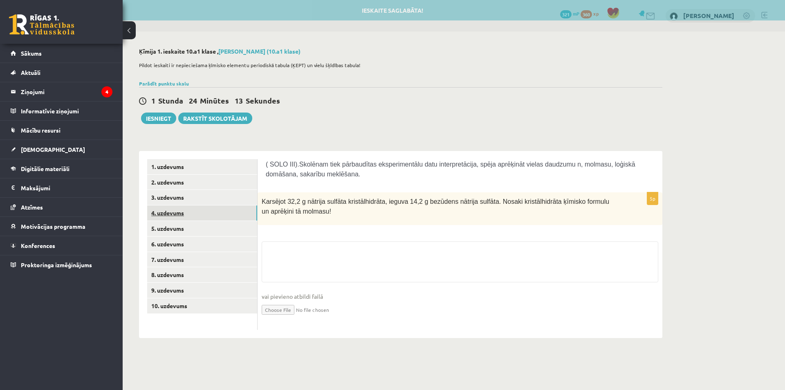
click at [202, 206] on link "4. uzdevums" at bounding box center [202, 212] width 110 height 15
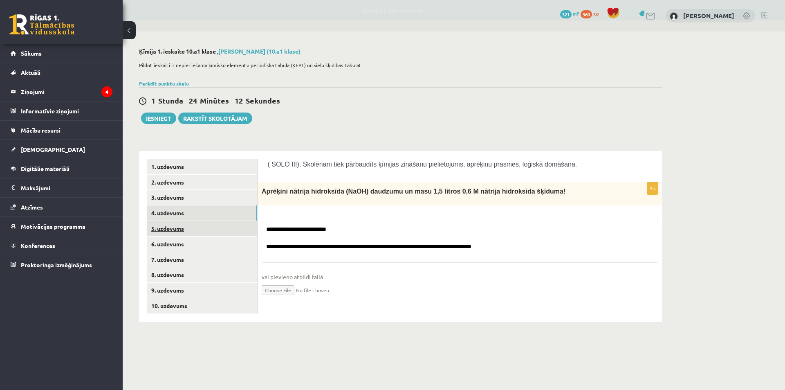
click at [202, 228] on link "5. uzdevums" at bounding box center [202, 228] width 110 height 15
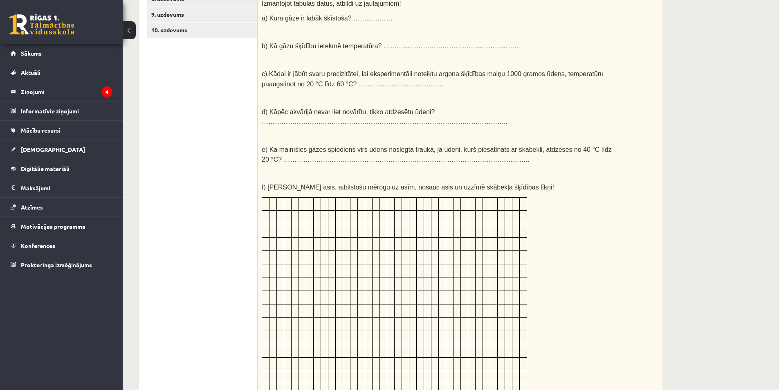
scroll to position [156, 0]
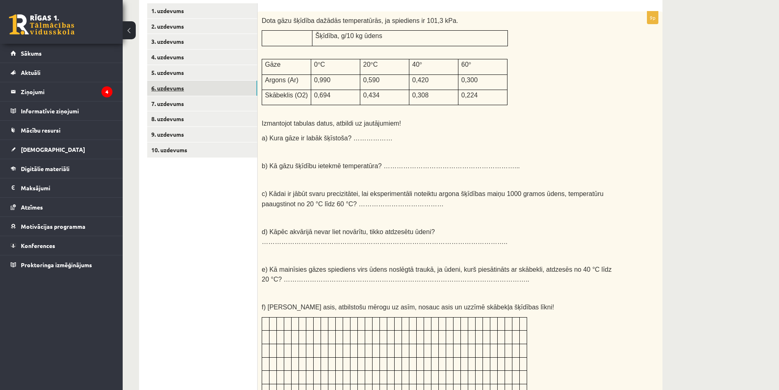
click at [187, 92] on link "6. uzdevums" at bounding box center [202, 88] width 110 height 15
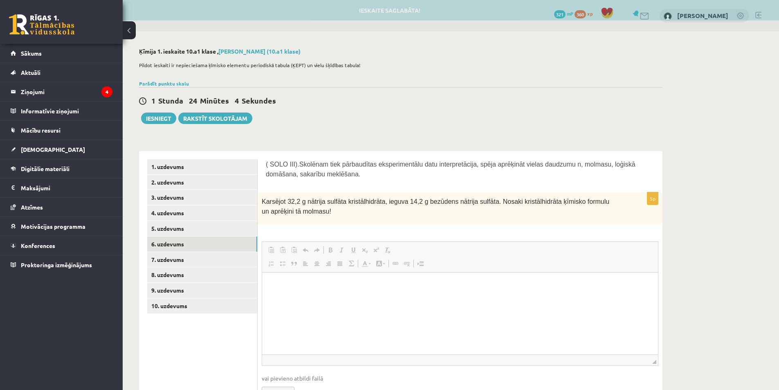
scroll to position [0, 0]
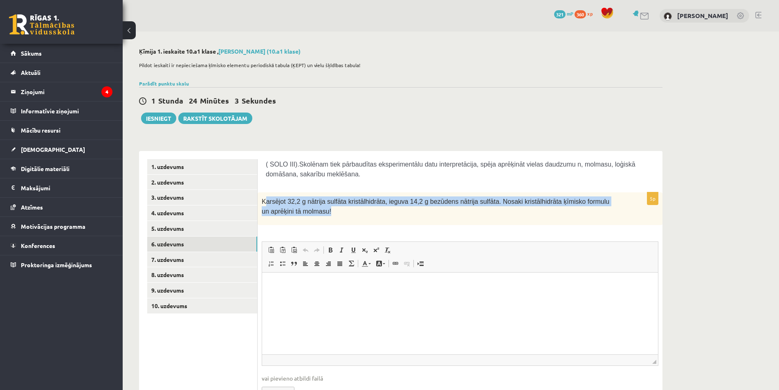
drag, startPoint x: 265, startPoint y: 196, endPoint x: 307, endPoint y: 216, distance: 47.0
click at [307, 216] on div "Karsējot 32,2 g nātrija sulfāta kristālhidrāta, ieguva 14,2 g bezūdens nātrija …" at bounding box center [460, 208] width 405 height 33
drag, startPoint x: 262, startPoint y: 200, endPoint x: 293, endPoint y: 212, distance: 34.0
click at [293, 212] on p "Karsējot 32,2 g nātrija sulfāta kristālhidrāta, ieguva 14,2 g bezūdens nātrija …" at bounding box center [440, 206] width 356 height 20
copy span "Karsējot 32,2 g nātrija sulfāta kristālhidrāta, ieguva 14,2 g bezūdens nātrija …"
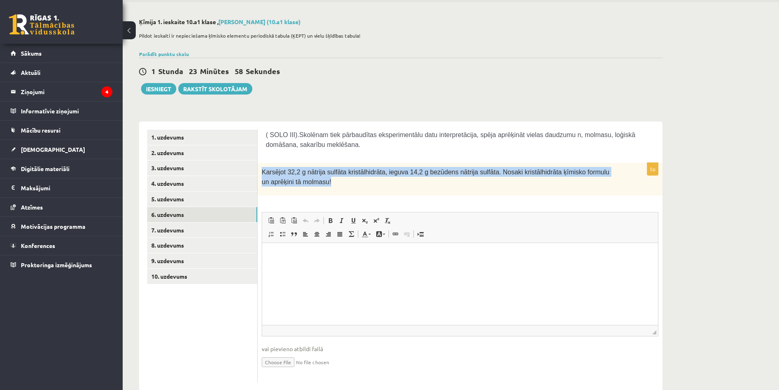
scroll to position [45, 0]
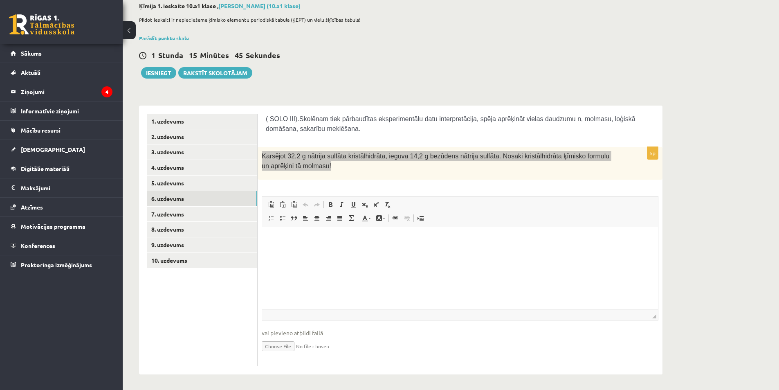
click at [327, 235] on p "Editor, wiswyg-editor-user-answer-47433856809820" at bounding box center [460, 239] width 380 height 9
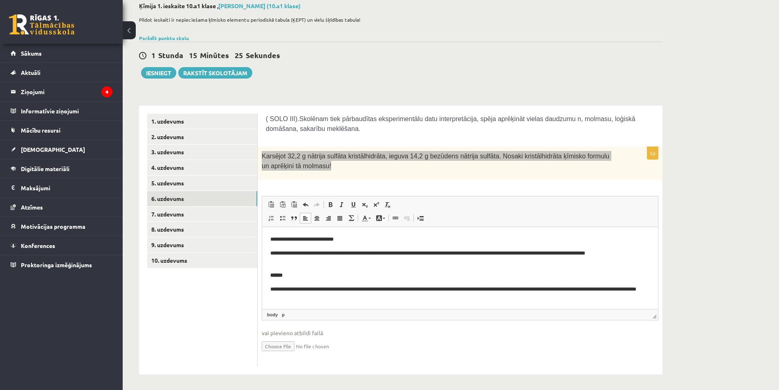
click at [283, 274] on strong "******" at bounding box center [276, 274] width 12 height 5
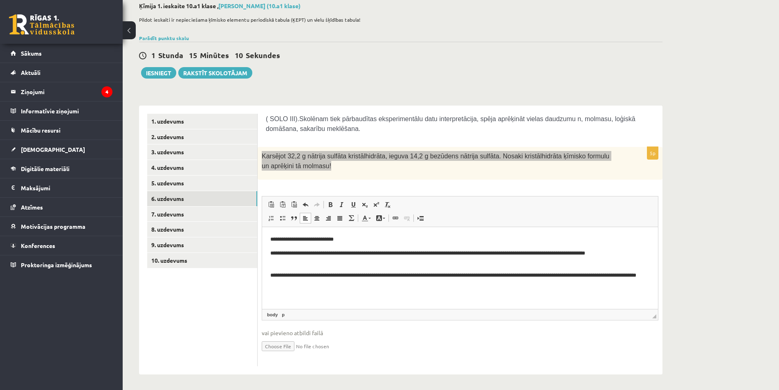
click at [379, 286] on p "**********" at bounding box center [460, 279] width 380 height 17
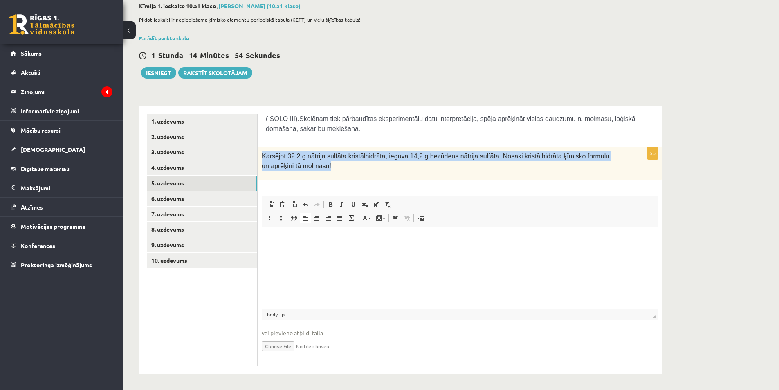
click at [180, 187] on link "5. uzdevums" at bounding box center [202, 182] width 110 height 15
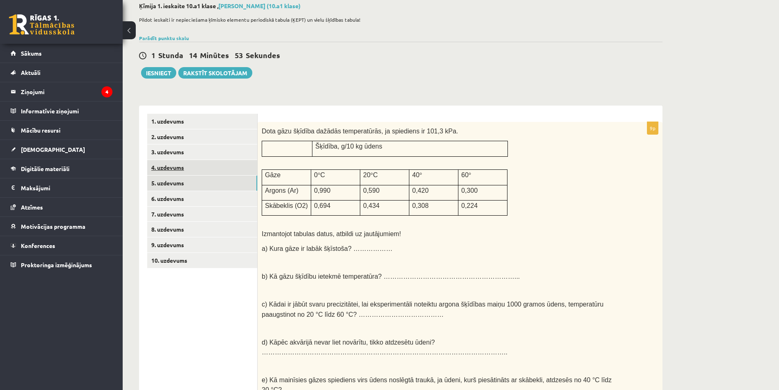
click at [180, 172] on link "4. uzdevums" at bounding box center [202, 167] width 110 height 15
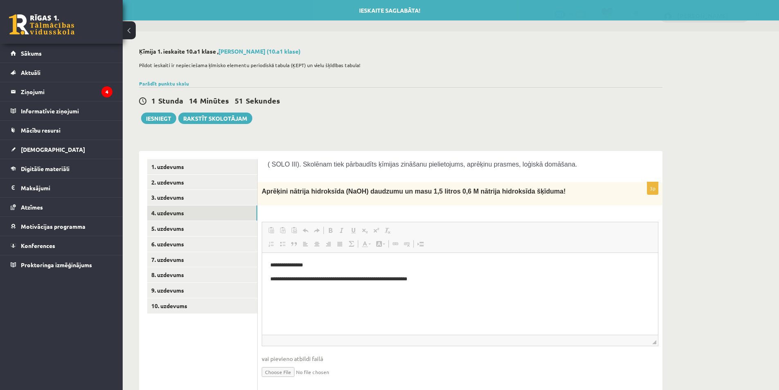
scroll to position [0, 0]
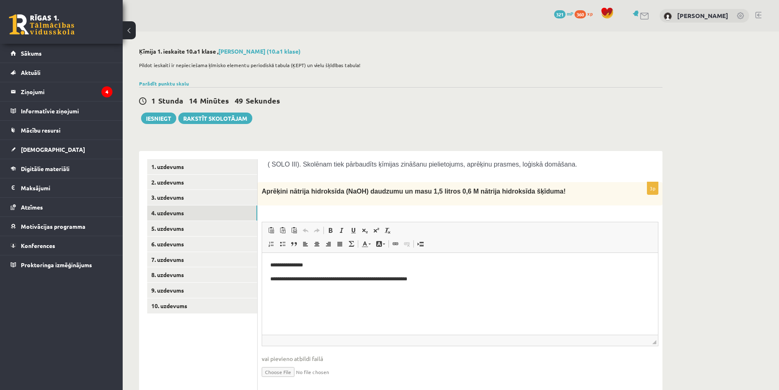
click at [442, 278] on p "**********" at bounding box center [460, 278] width 380 height 9
click at [182, 241] on link "6. uzdevums" at bounding box center [202, 243] width 110 height 15
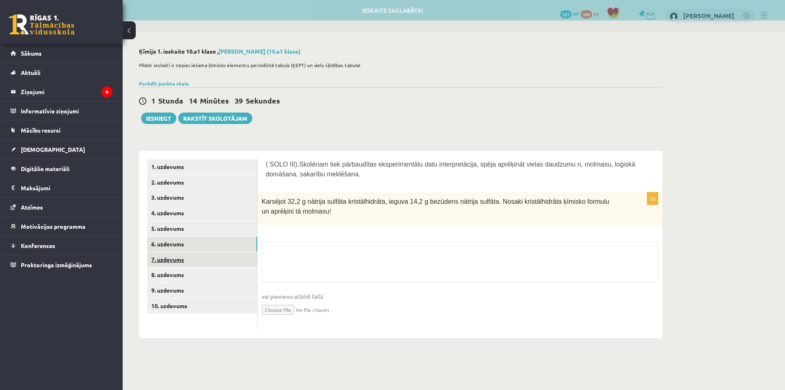
click at [175, 262] on link "7. uzdevums" at bounding box center [202, 259] width 110 height 15
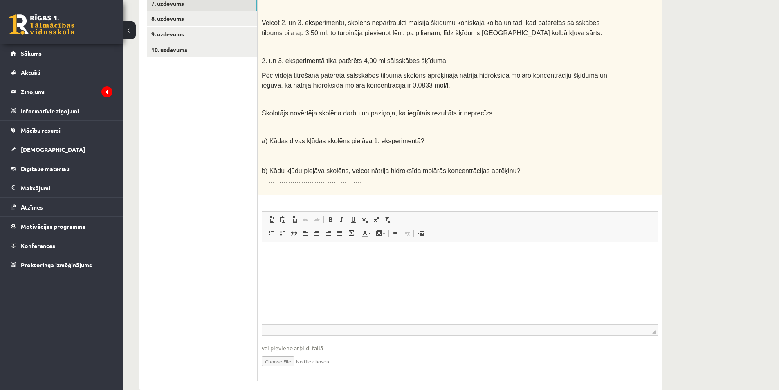
scroll to position [133, 0]
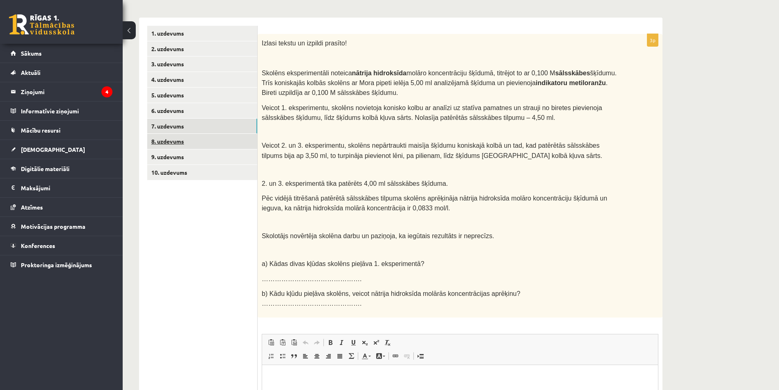
click at [178, 142] on link "8. uzdevums" at bounding box center [202, 141] width 110 height 15
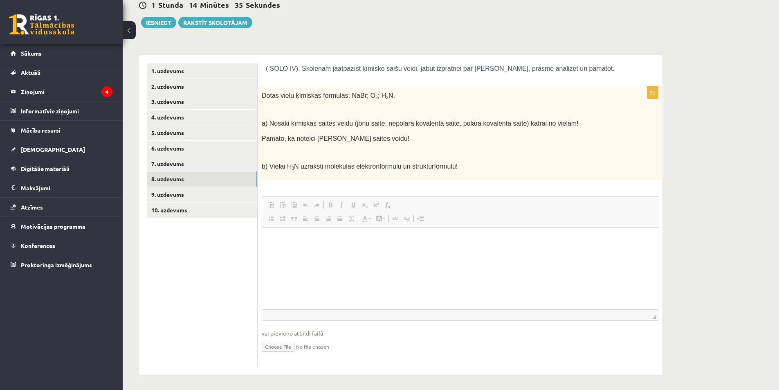
scroll to position [0, 0]
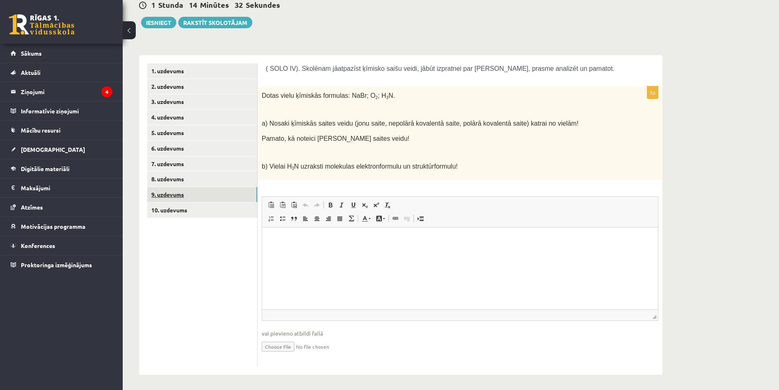
click at [191, 193] on link "9. uzdevums" at bounding box center [202, 194] width 110 height 15
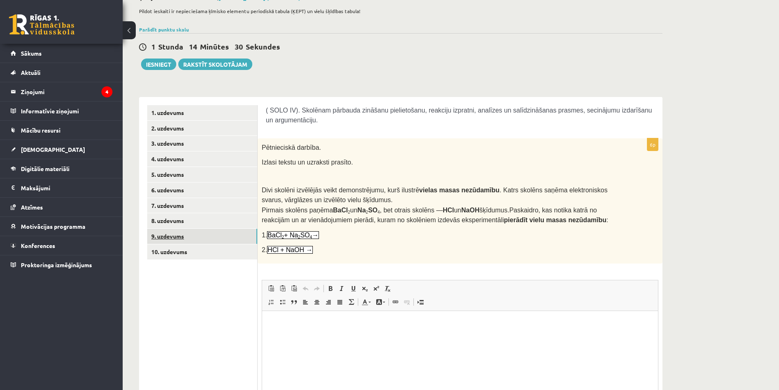
click at [208, 243] on link "9. uzdevums" at bounding box center [202, 236] width 110 height 15
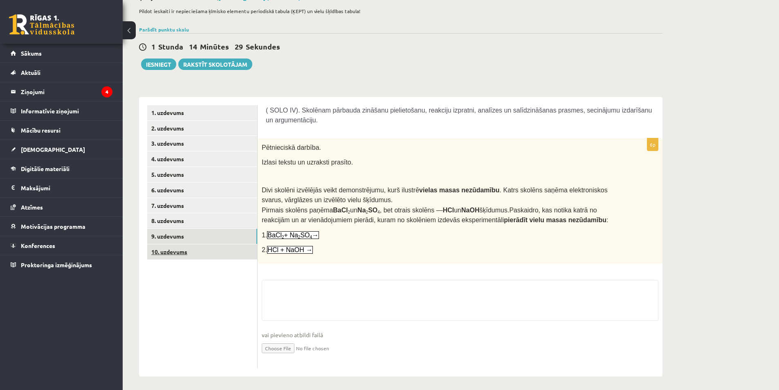
click at [208, 248] on link "10. uzdevums" at bounding box center [202, 251] width 110 height 15
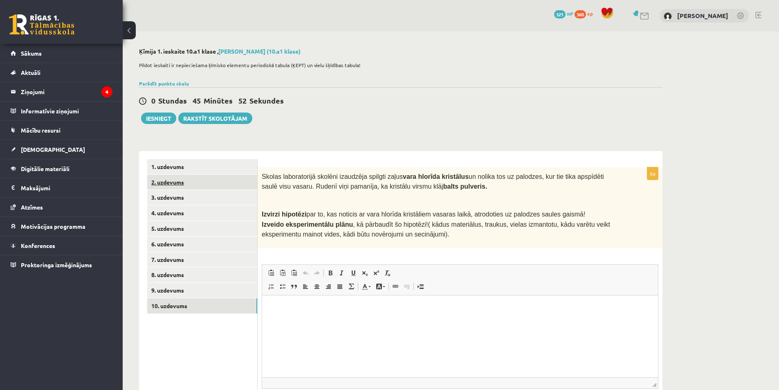
click at [174, 182] on link "2. uzdevums" at bounding box center [202, 182] width 110 height 15
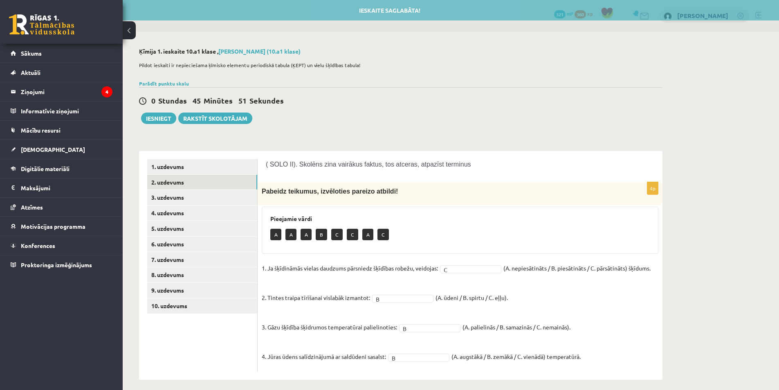
scroll to position [6, 0]
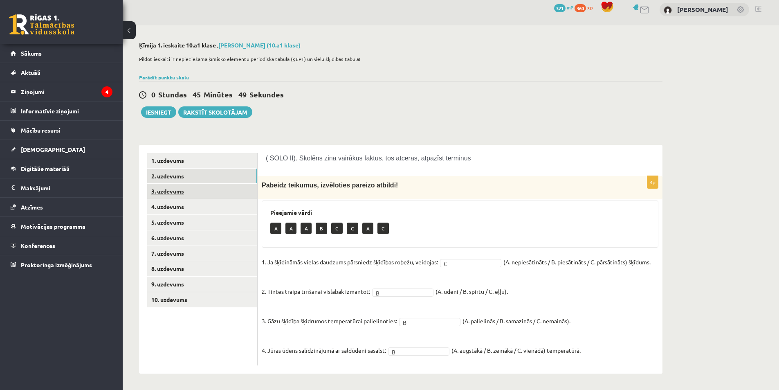
click at [205, 189] on link "3. uzdevums" at bounding box center [202, 191] width 110 height 15
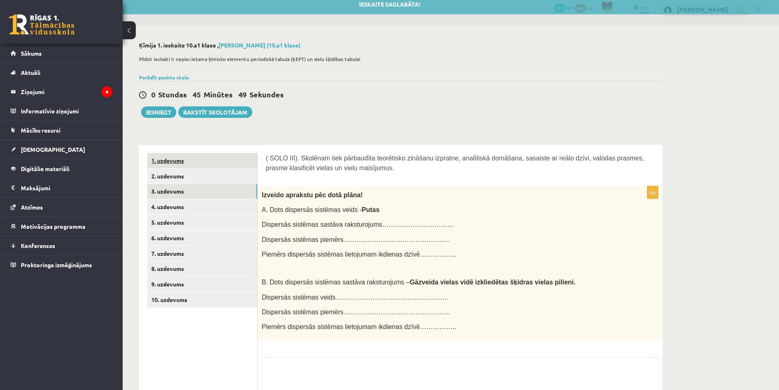
click at [211, 164] on link "1. uzdevums" at bounding box center [202, 160] width 110 height 15
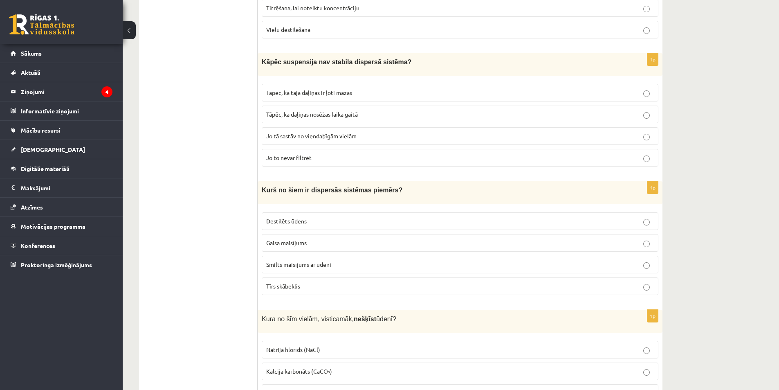
scroll to position [0, 0]
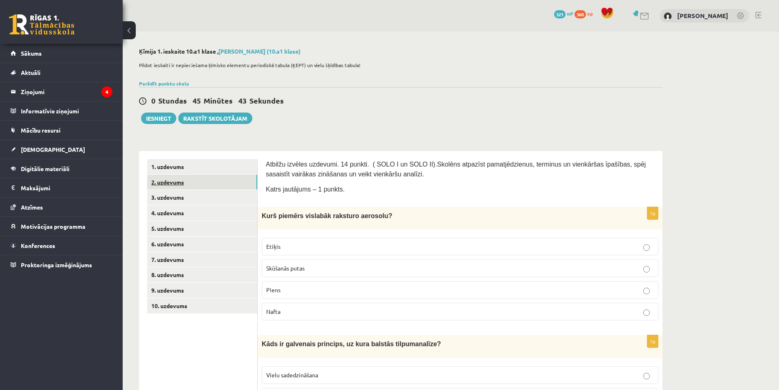
click at [171, 176] on link "2. uzdevums" at bounding box center [202, 182] width 110 height 15
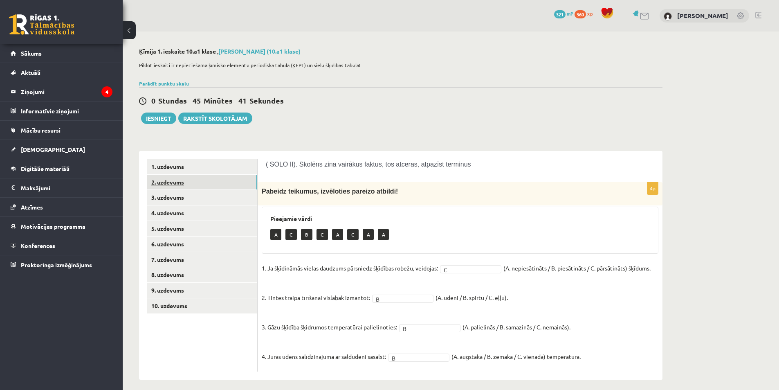
click at [218, 188] on link "2. uzdevums" at bounding box center [202, 182] width 110 height 15
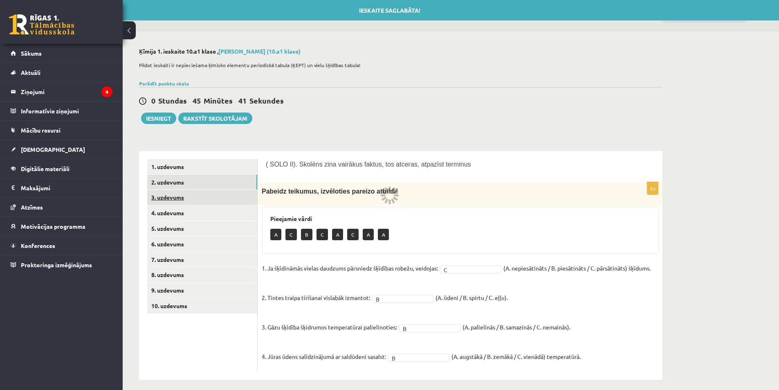
click at [223, 198] on link "3. uzdevums" at bounding box center [202, 197] width 110 height 15
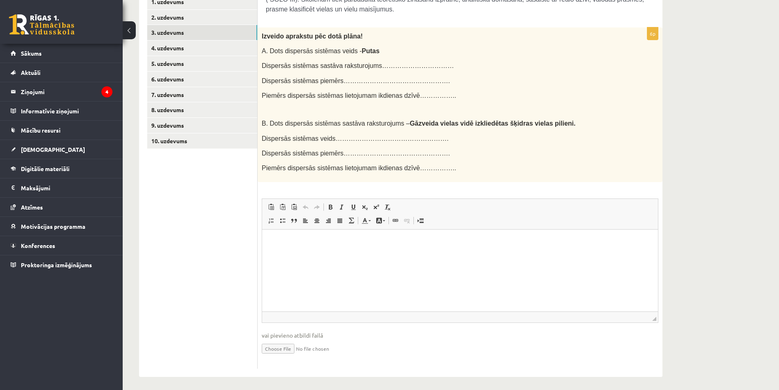
scroll to position [42, 0]
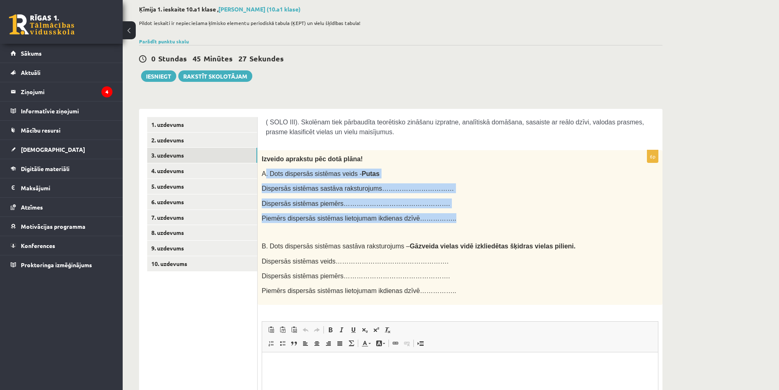
drag, startPoint x: 264, startPoint y: 171, endPoint x: 431, endPoint y: 216, distance: 172.7
click at [431, 216] on div "Izveido aprakstu pēc dotā plāna! A. Dots dispersās sistēmas veids - Putas Dispe…" at bounding box center [460, 227] width 405 height 155
copy div ". Dots dispersās sistēmas veids - Putas Dispersās sistēmas sastāva raksturojums…"
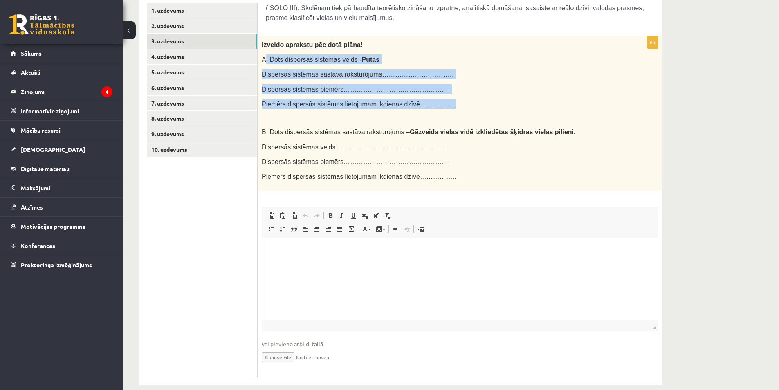
scroll to position [165, 0]
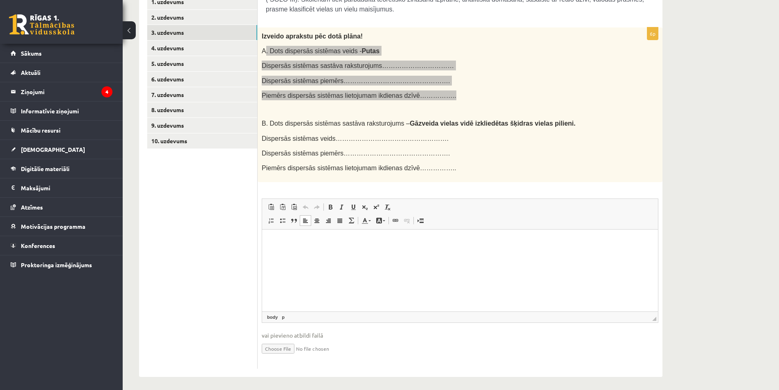
click at [350, 254] on html at bounding box center [460, 241] width 396 height 25
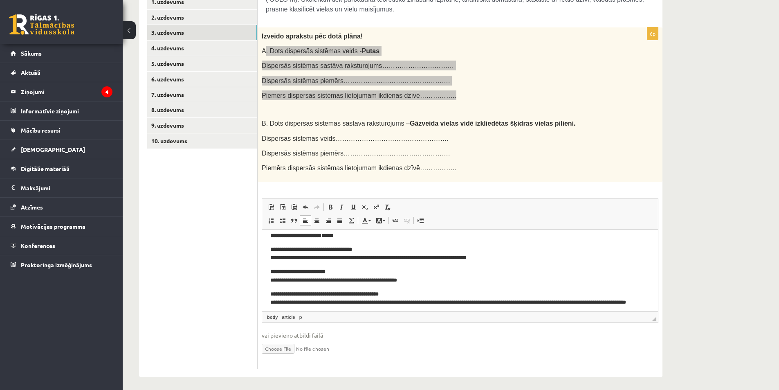
scroll to position [0, 0]
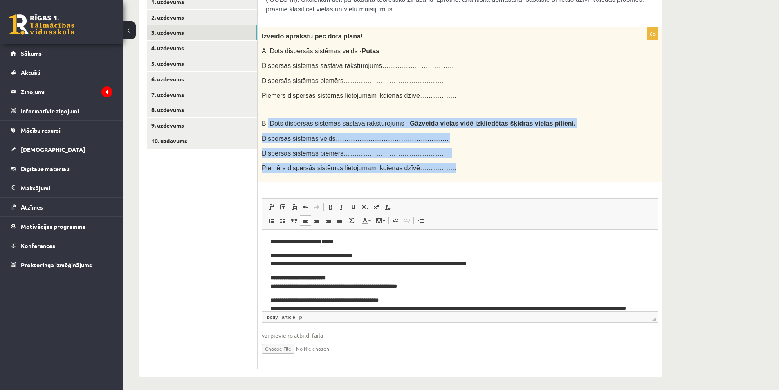
drag, startPoint x: 267, startPoint y: 119, endPoint x: 433, endPoint y: 166, distance: 172.3
click at [433, 166] on div "Izveido aprakstu pēc dotā plāna! A. Dots dispersās sistēmas veids - Putas Dispe…" at bounding box center [460, 104] width 405 height 155
copy div "Dots dispersās sistēmas sastāva raksturojums – Gāzveida vielas vidē izkliedētas…"
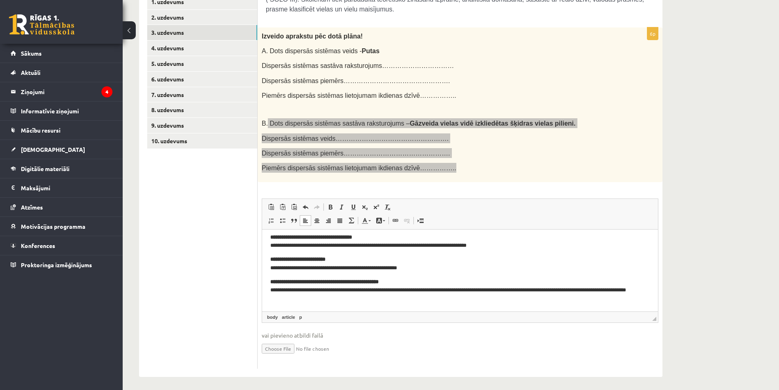
click at [353, 295] on p "**********" at bounding box center [456, 289] width 373 height 25
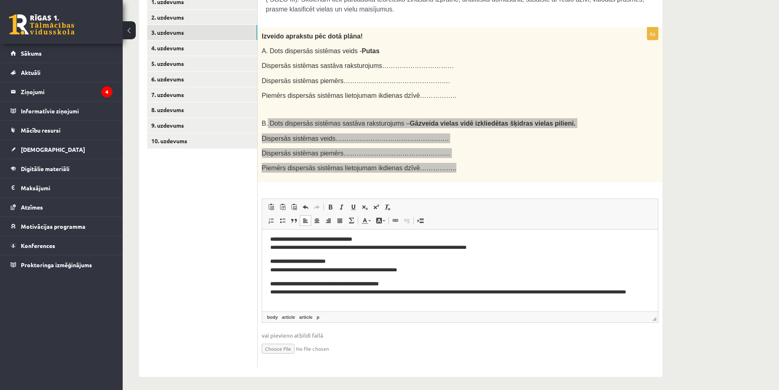
scroll to position [0, 0]
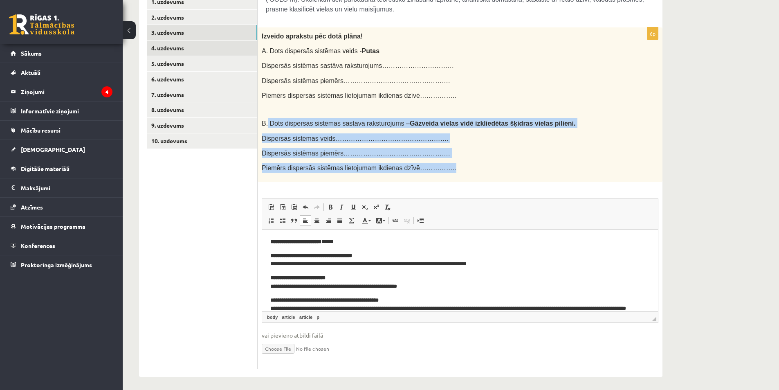
click at [185, 50] on link "4. uzdevums" at bounding box center [202, 47] width 110 height 15
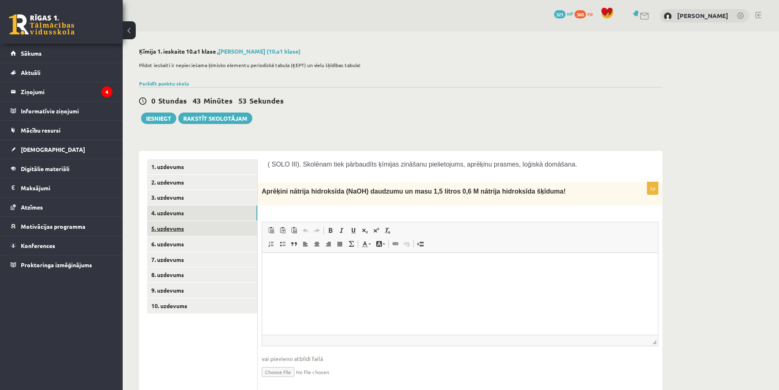
click at [210, 233] on link "5. uzdevums" at bounding box center [202, 228] width 110 height 15
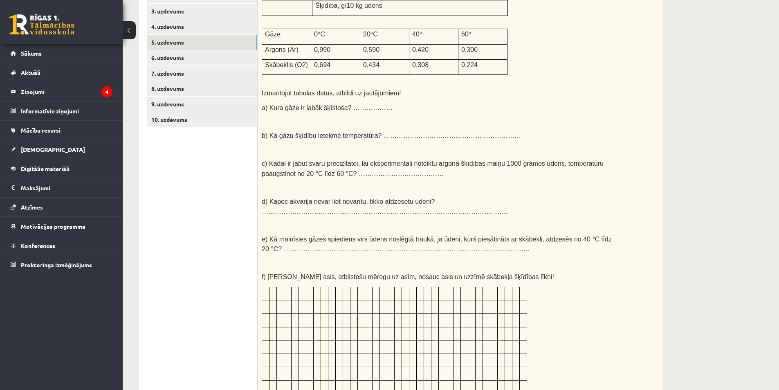
scroll to position [401, 0]
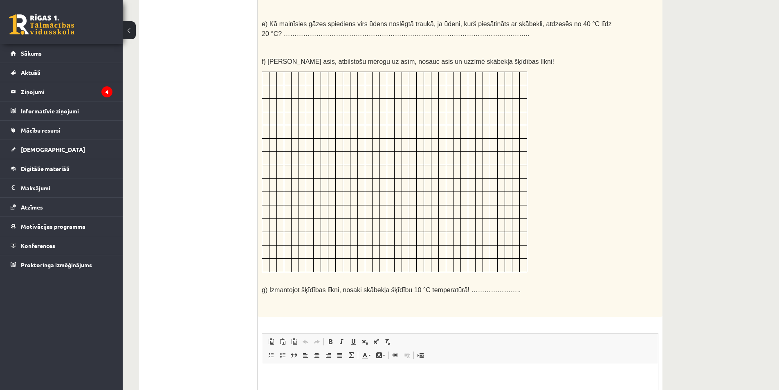
click at [329, 259] on td at bounding box center [331, 265] width 7 height 13
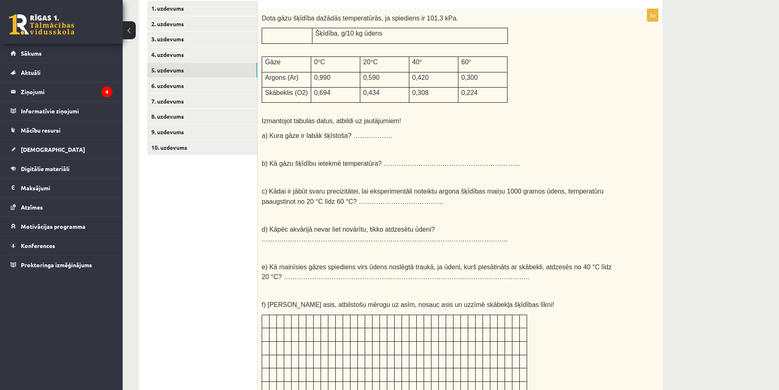
scroll to position [156, 0]
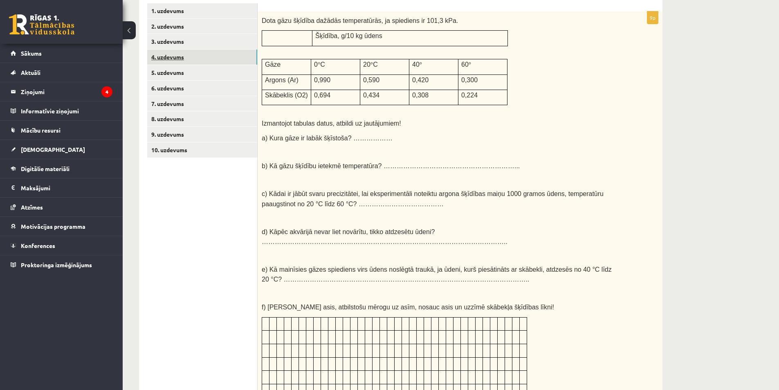
click at [209, 53] on link "4. uzdevums" at bounding box center [202, 56] width 110 height 15
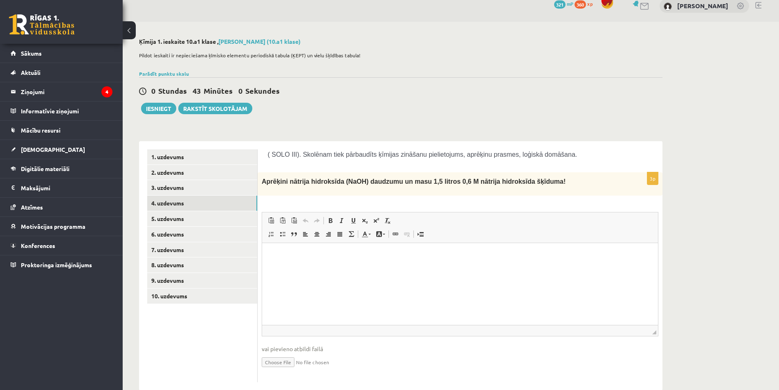
scroll to position [27, 0]
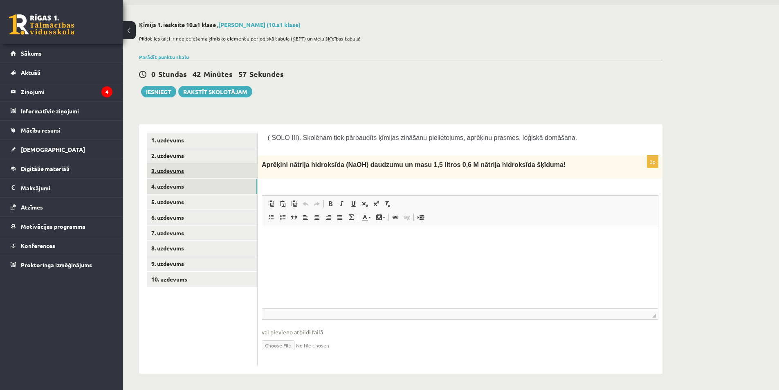
click at [177, 171] on link "3. uzdevums" at bounding box center [202, 170] width 110 height 15
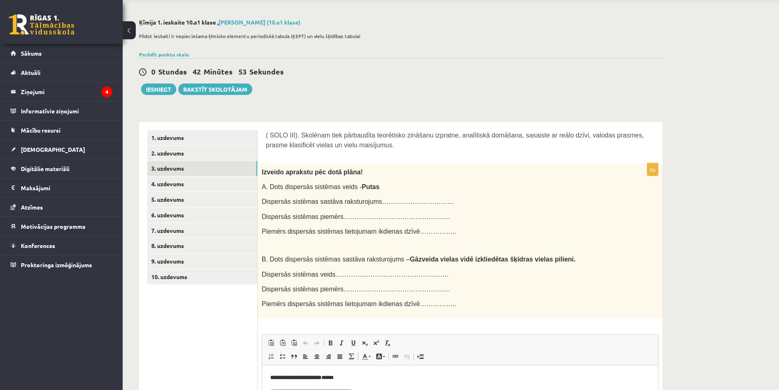
scroll to position [0, 0]
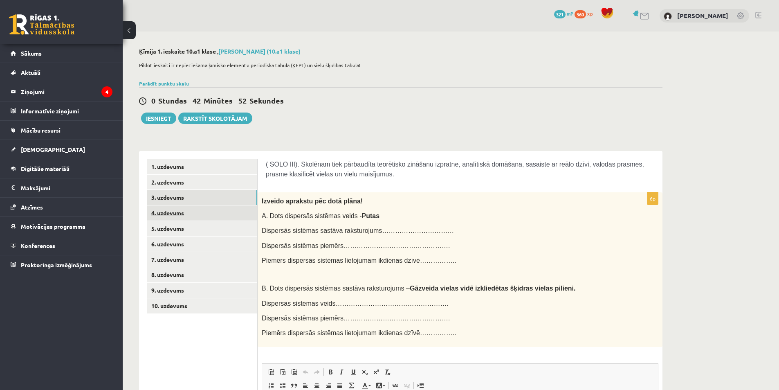
click at [182, 216] on link "4. uzdevums" at bounding box center [202, 212] width 110 height 15
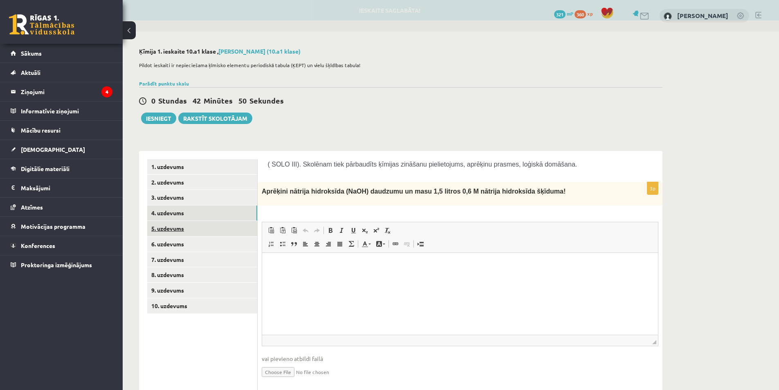
click at [183, 225] on link "5. uzdevums" at bounding box center [202, 228] width 110 height 15
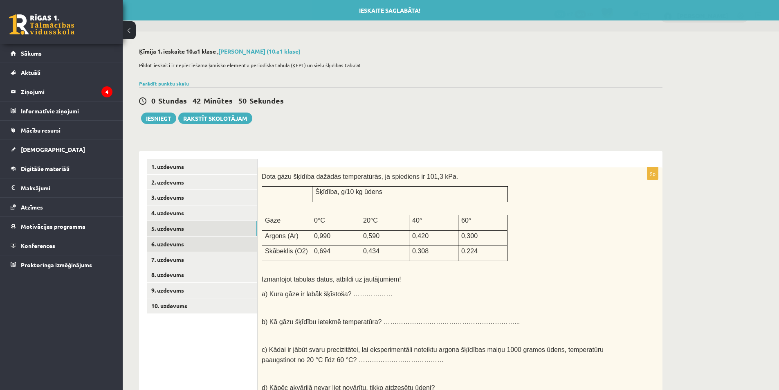
click at [186, 242] on link "6. uzdevums" at bounding box center [202, 243] width 110 height 15
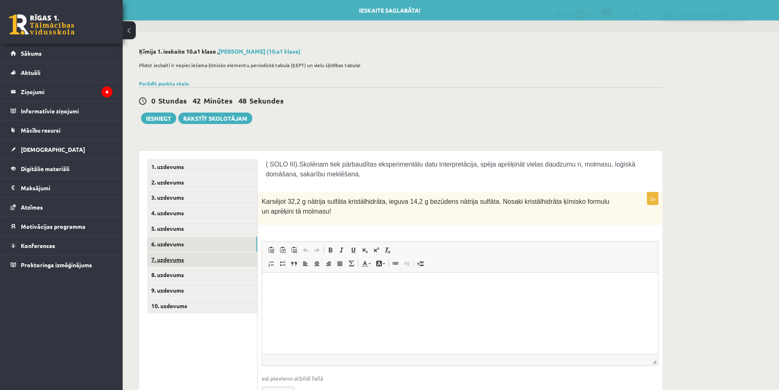
click at [218, 259] on link "7. uzdevums" at bounding box center [202, 259] width 110 height 15
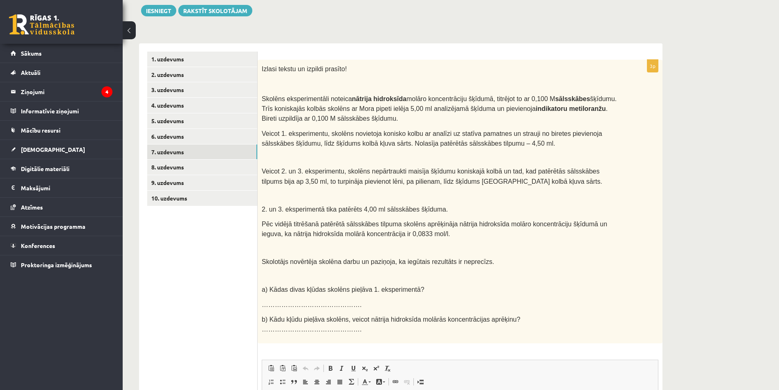
scroll to position [133, 0]
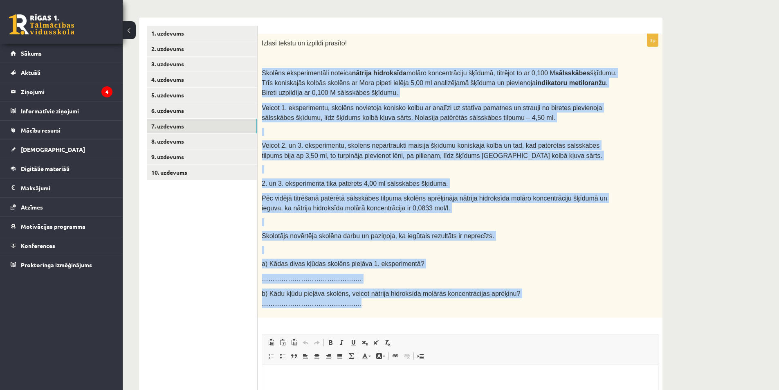
drag, startPoint x: 262, startPoint y: 74, endPoint x: 580, endPoint y: 298, distance: 389.0
click at [580, 298] on div "Izlasi tekstu un izpildi prasīto! Skolēns eksperimentāli noteica nātrija hidrok…" at bounding box center [460, 175] width 405 height 283
copy div "Loremip dolorsitametco adipisc elitsed doeiusmodt incidi utlaboreetdol magnaal,…"
click at [452, 295] on div "Izlasi tekstu un izpildi prasīto! Skolēns eksperimentāli noteica nātrija hidrok…" at bounding box center [460, 175] width 405 height 283
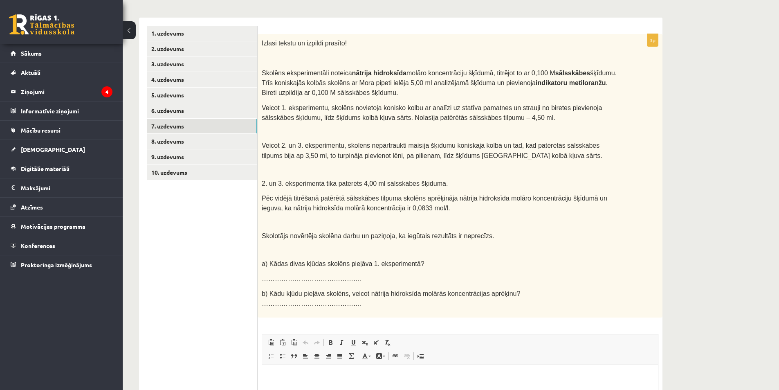
scroll to position [256, 0]
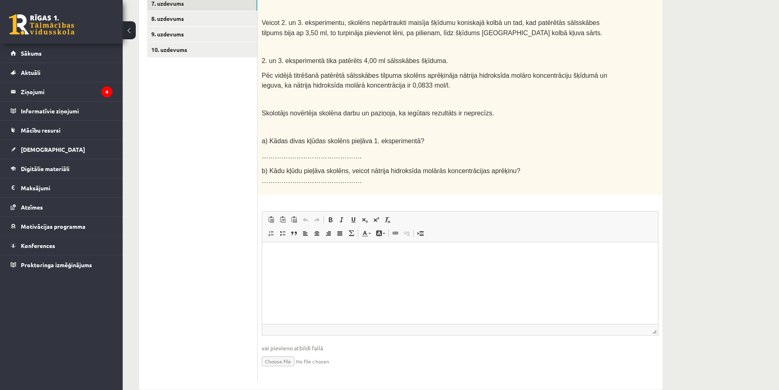
click at [382, 261] on html at bounding box center [460, 254] width 396 height 25
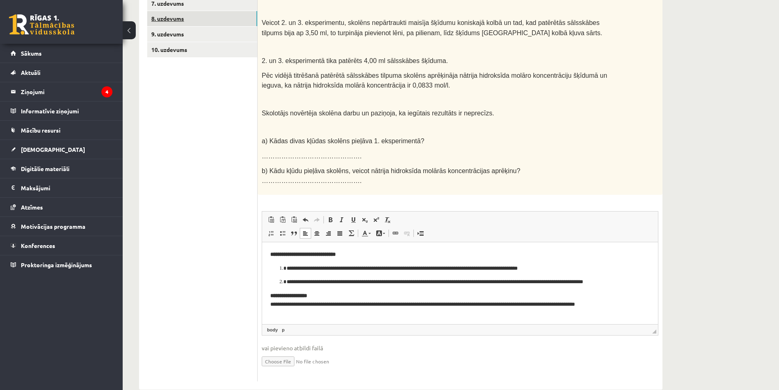
click at [193, 21] on link "8. uzdevums" at bounding box center [202, 18] width 110 height 15
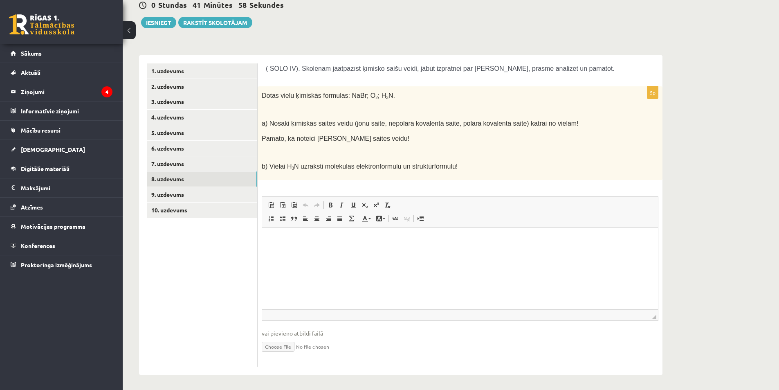
scroll to position [0, 0]
click at [176, 192] on link "9. uzdevums" at bounding box center [202, 194] width 110 height 15
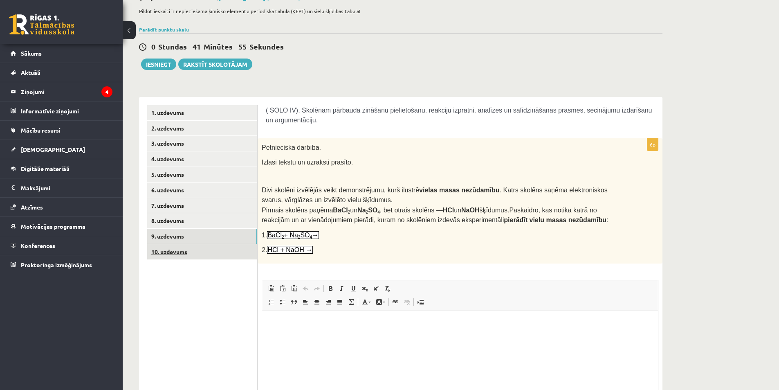
click at [198, 248] on link "10. uzdevums" at bounding box center [202, 251] width 110 height 15
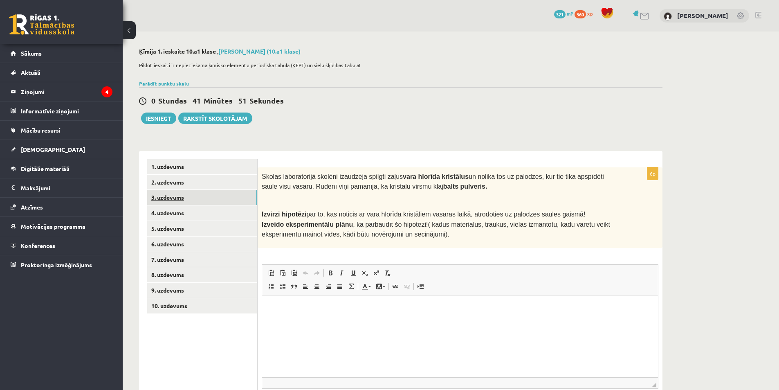
click at [184, 192] on link "3. uzdevums" at bounding box center [202, 197] width 110 height 15
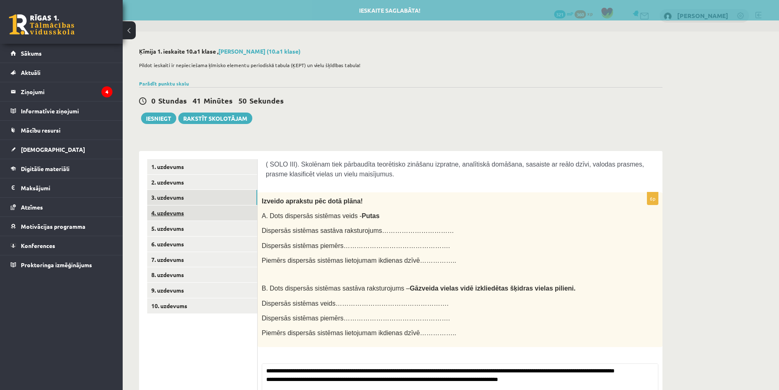
click at [189, 210] on link "4. uzdevums" at bounding box center [202, 212] width 110 height 15
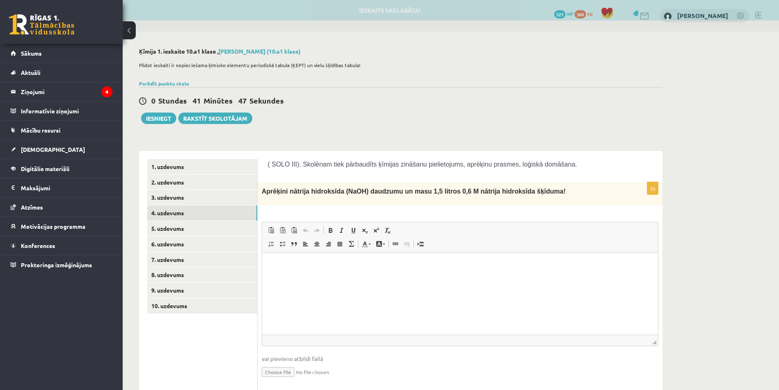
scroll to position [27, 0]
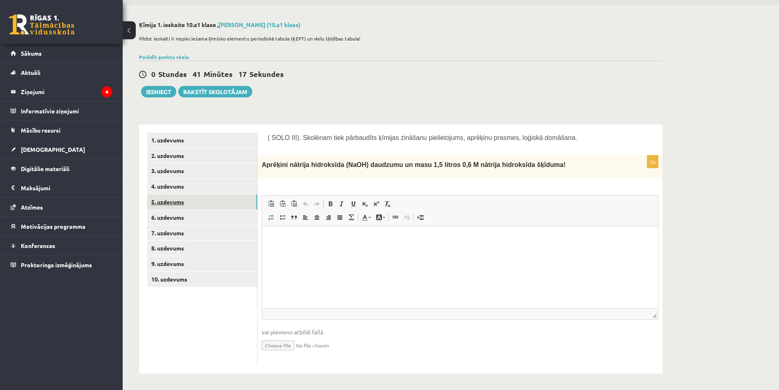
click at [157, 201] on link "5. uzdevums" at bounding box center [202, 201] width 110 height 15
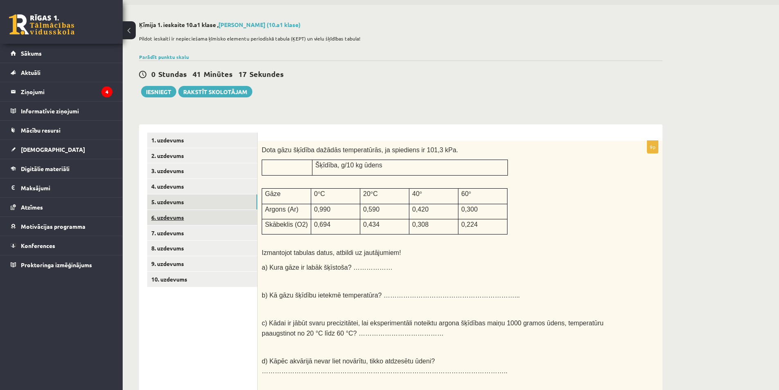
click at [166, 220] on link "6. uzdevums" at bounding box center [202, 217] width 110 height 15
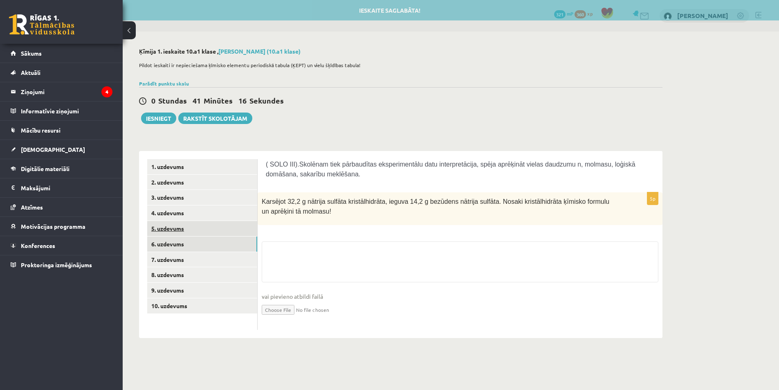
scroll to position [0, 0]
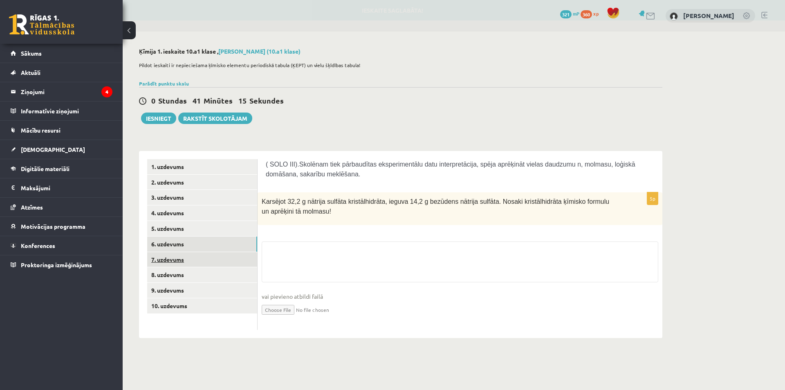
click at [179, 257] on link "7. uzdevums" at bounding box center [202, 259] width 110 height 15
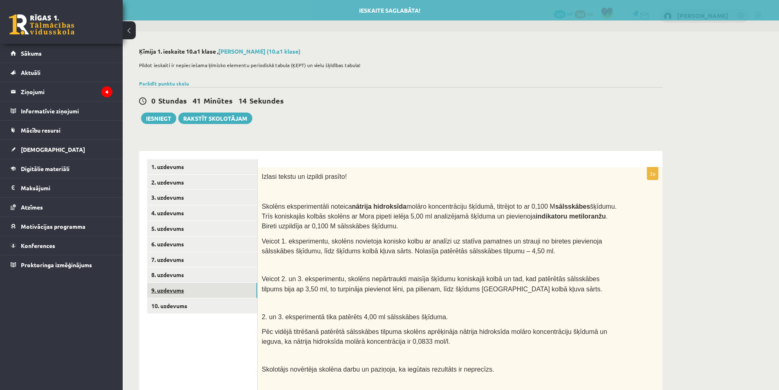
click at [191, 285] on link "9. uzdevums" at bounding box center [202, 290] width 110 height 15
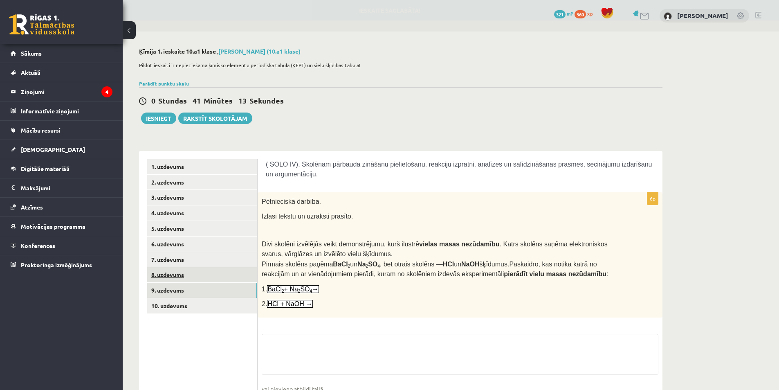
click at [193, 274] on link "8. uzdevums" at bounding box center [202, 274] width 110 height 15
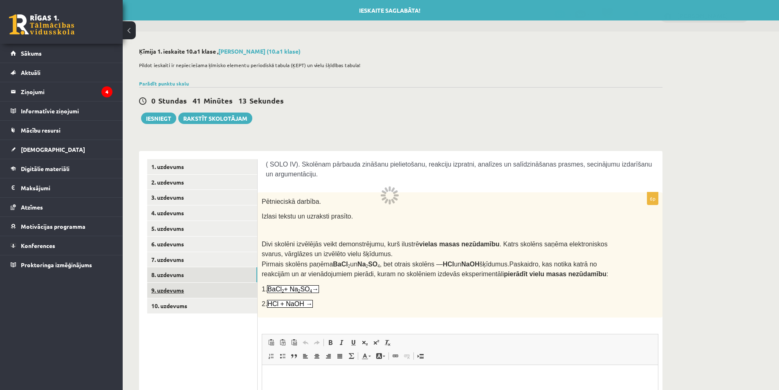
click at [199, 292] on link "9. uzdevums" at bounding box center [202, 290] width 110 height 15
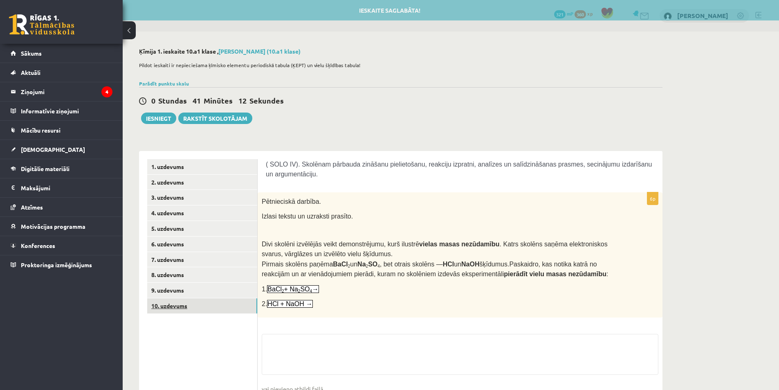
click at [207, 303] on link "10. uzdevums" at bounding box center [202, 305] width 110 height 15
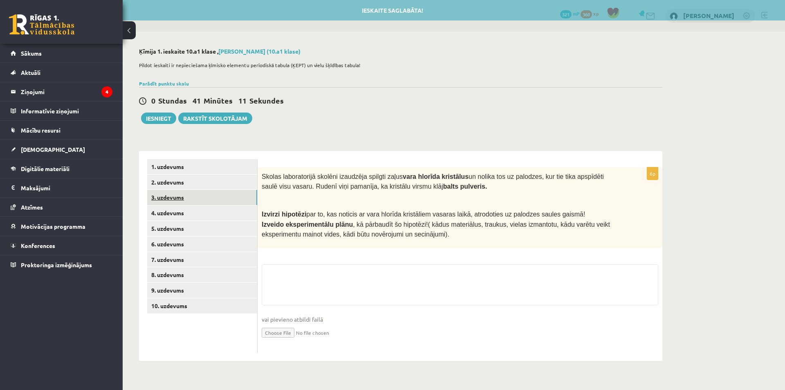
click at [202, 197] on link "3. uzdevums" at bounding box center [202, 197] width 110 height 15
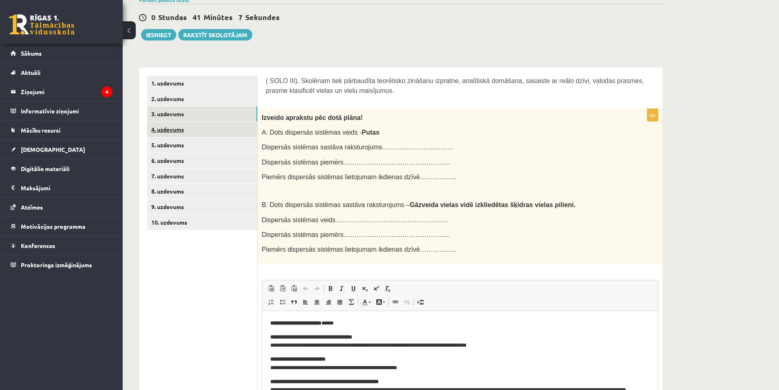
click at [178, 133] on link "4. uzdevums" at bounding box center [202, 129] width 110 height 15
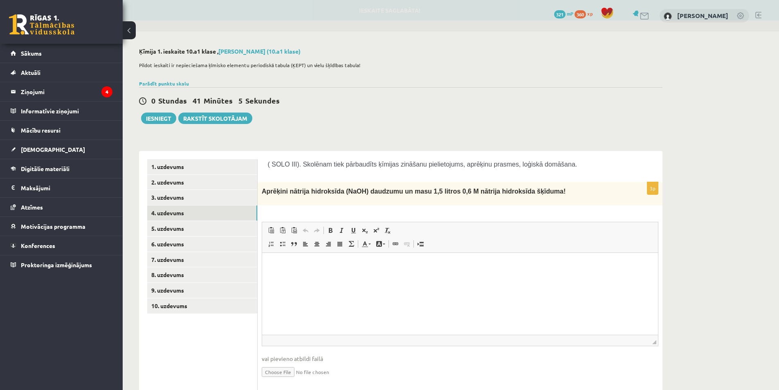
click at [348, 260] on html at bounding box center [460, 264] width 396 height 25
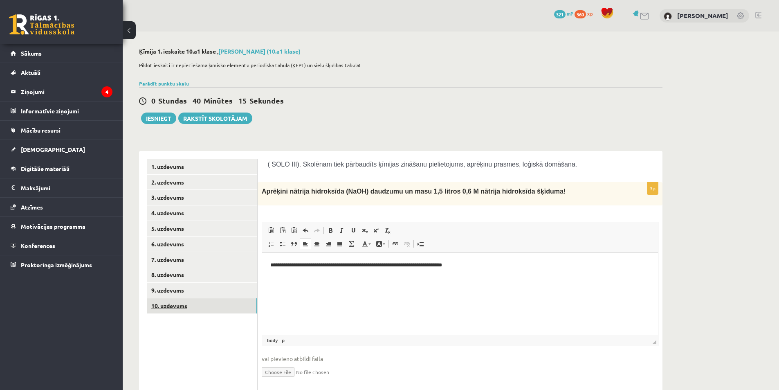
click at [192, 304] on link "10. uzdevums" at bounding box center [202, 305] width 110 height 15
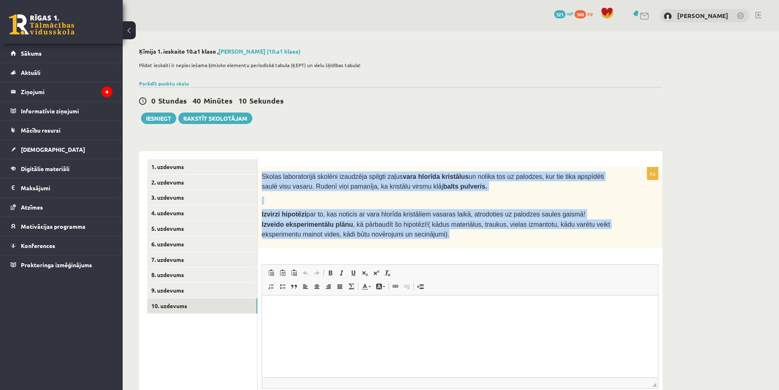
drag, startPoint x: 261, startPoint y: 176, endPoint x: 426, endPoint y: 245, distance: 179.3
click at [426, 245] on div "Skolas laboratorijā skolēni izaudzēja spilgti zaļus vara hlorīda kristālus un n…" at bounding box center [460, 207] width 405 height 81
copy div "Skolas laboratorijā skolēni izaudzēja spilgti zaļus vara hlorīda kristālus un n…"
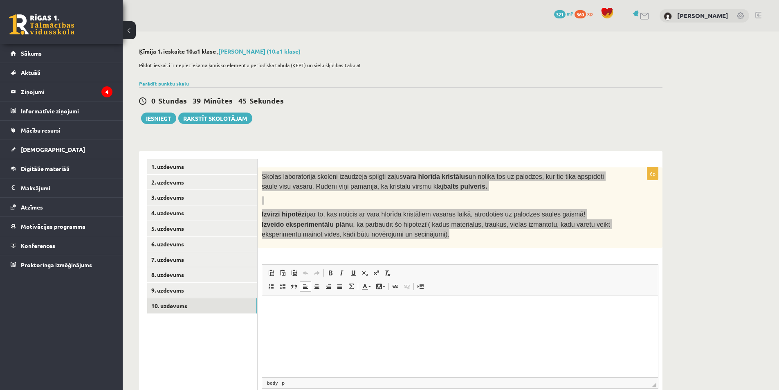
click at [377, 320] on html at bounding box center [460, 307] width 396 height 25
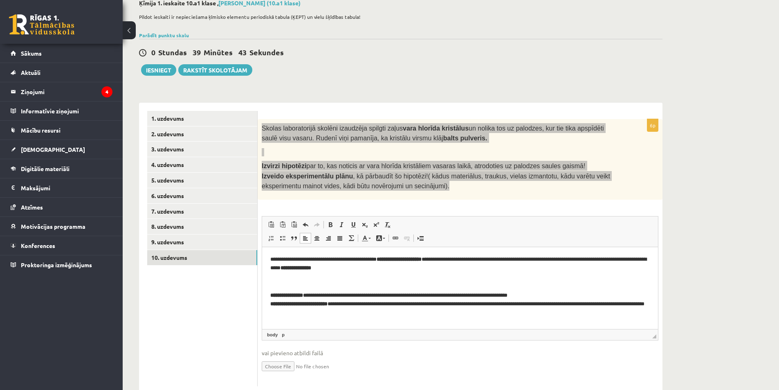
scroll to position [68, 0]
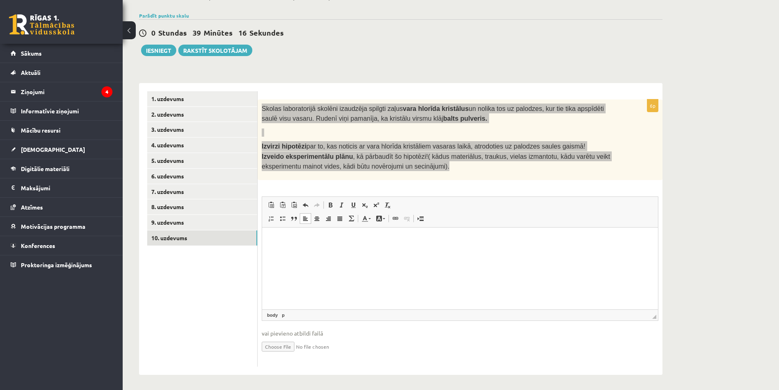
click at [307, 252] on html at bounding box center [460, 239] width 396 height 25
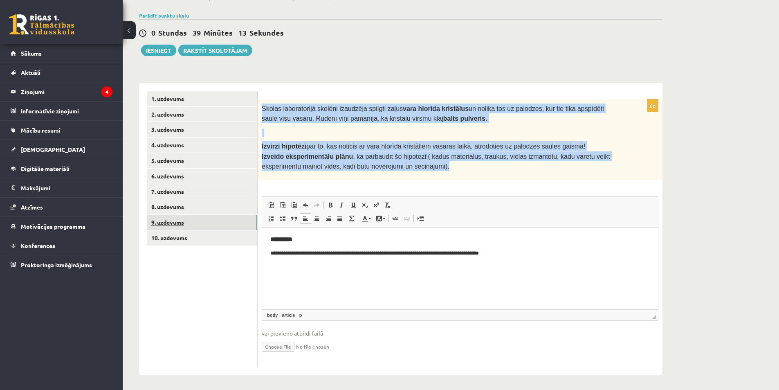
click at [188, 220] on link "9. uzdevums" at bounding box center [202, 222] width 110 height 15
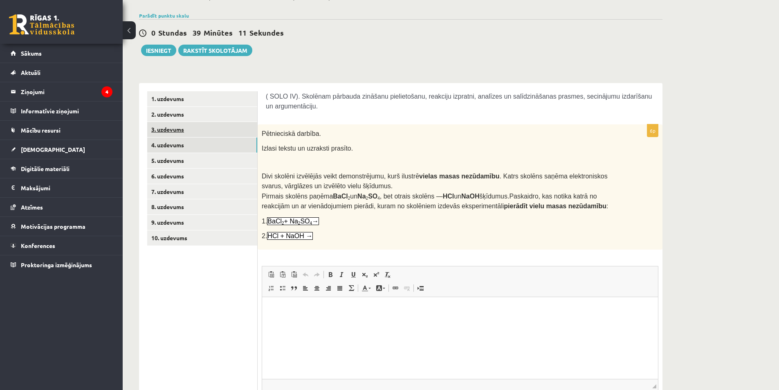
click at [187, 144] on link "4. uzdevums" at bounding box center [202, 144] width 110 height 15
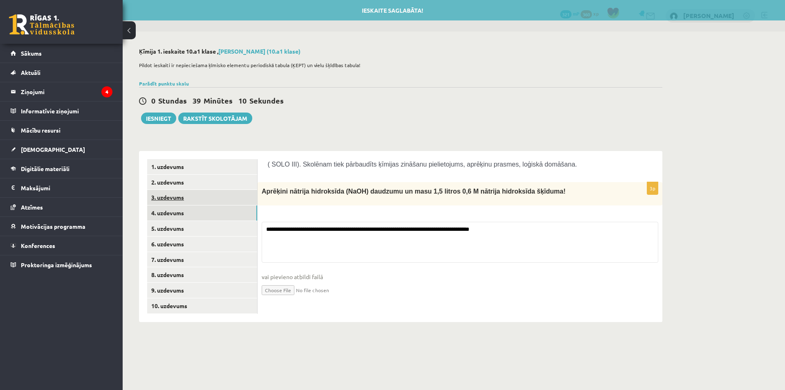
click at [191, 199] on link "3. uzdevums" at bounding box center [202, 197] width 110 height 15
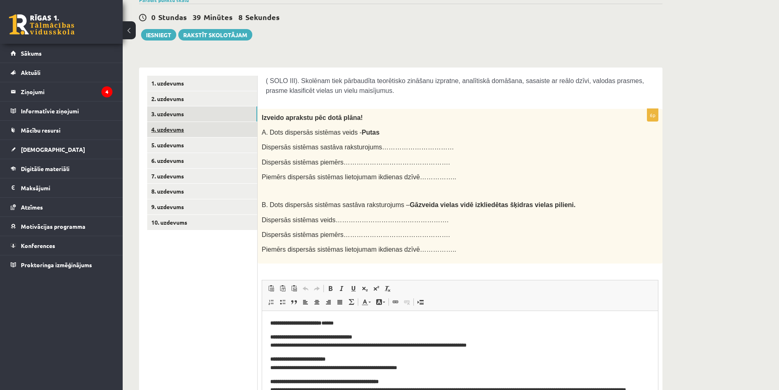
click at [198, 135] on link "4. uzdevums" at bounding box center [202, 129] width 110 height 15
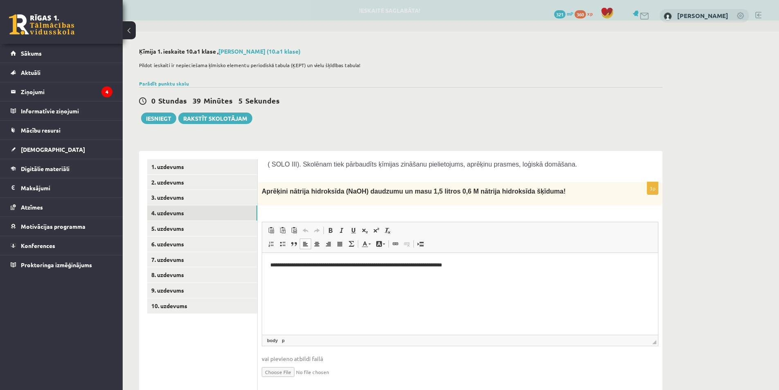
click at [498, 264] on p "**********" at bounding box center [460, 265] width 380 height 9
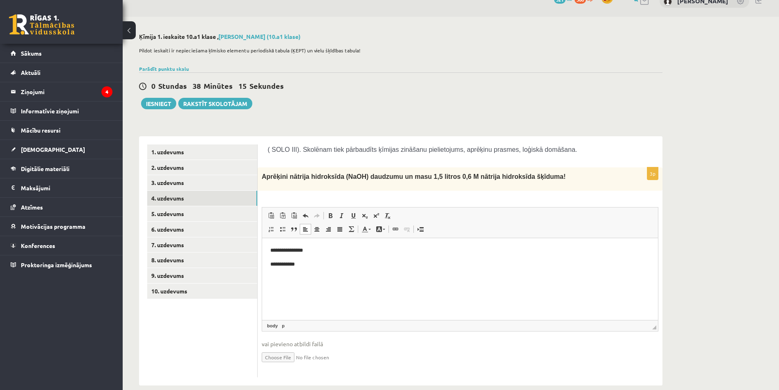
scroll to position [27, 0]
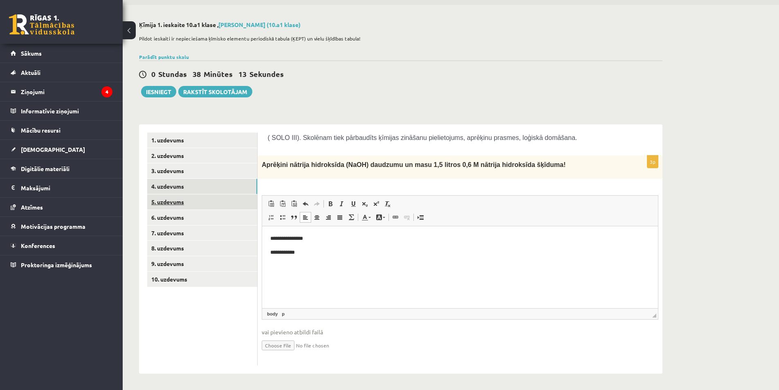
click at [200, 201] on link "5. uzdevums" at bounding box center [202, 201] width 110 height 15
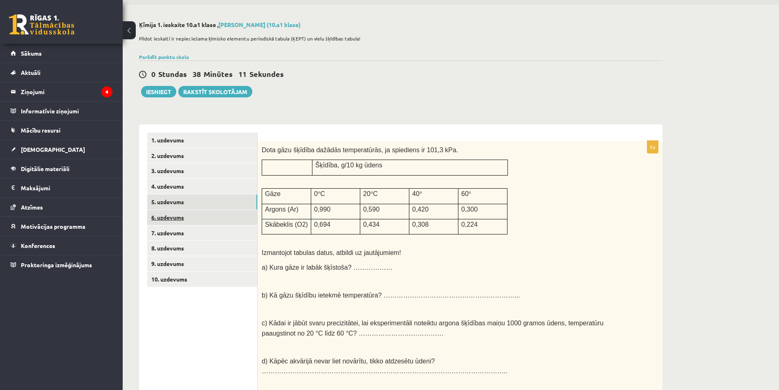
scroll to position [0, 0]
click at [211, 223] on link "6. uzdevums" at bounding box center [202, 217] width 110 height 15
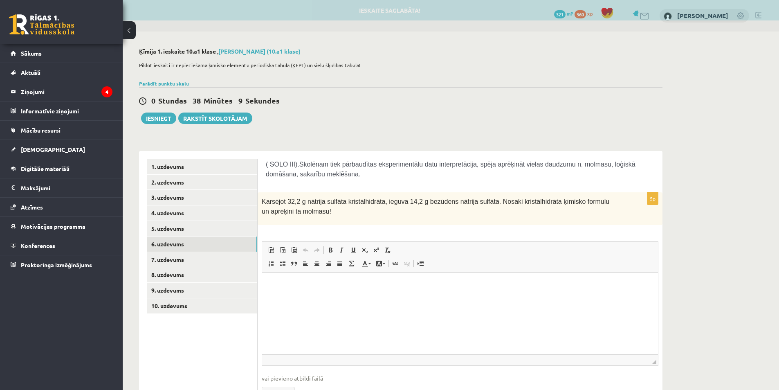
click at [359, 252] on link "Underline Keyboard shortcut Ctrl+U" at bounding box center [353, 250] width 11 height 11
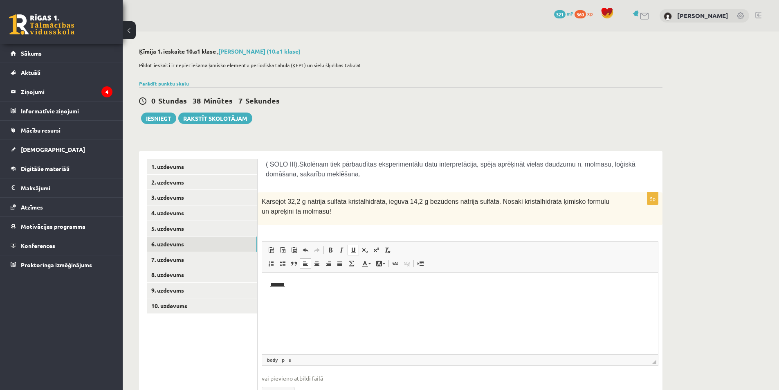
click at [364, 281] on p "*******" at bounding box center [460, 285] width 380 height 9
click at [454, 254] on span "Paste Keyboard shortcut Ctrl+V Paste as plain text Keyboard shortcut Ctrl+Shift…" at bounding box center [459, 250] width 389 height 13
paste body "Editor, wiswyg-editor-user-answer-47433797378400"
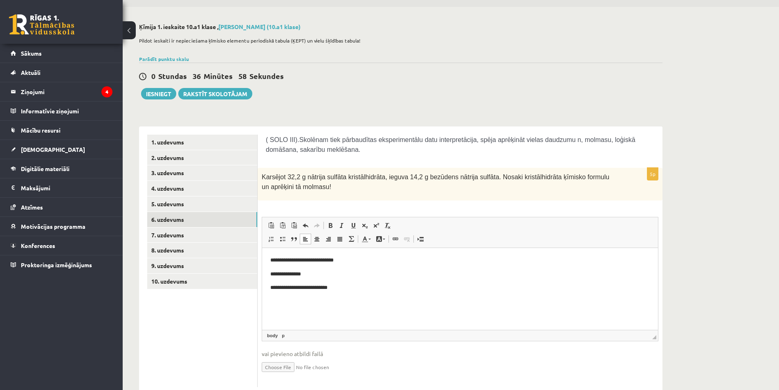
scroll to position [45, 0]
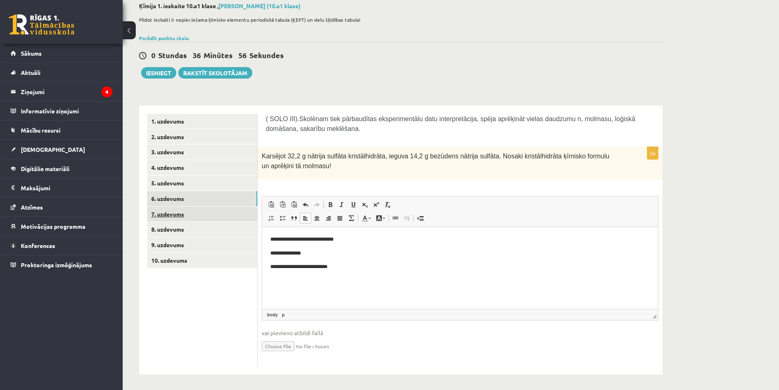
click at [207, 214] on link "7. uzdevums" at bounding box center [202, 214] width 110 height 15
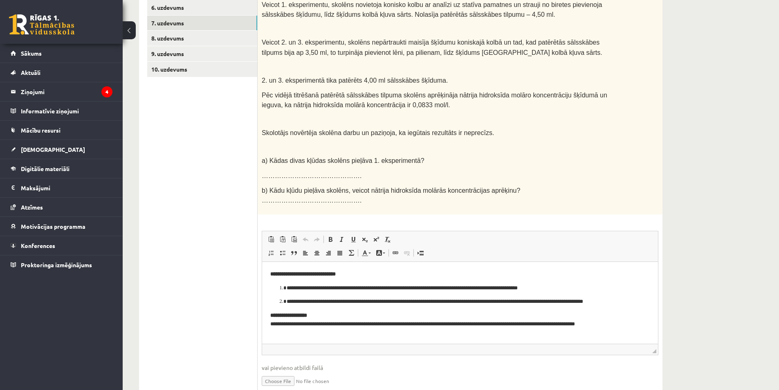
scroll to position [256, 0]
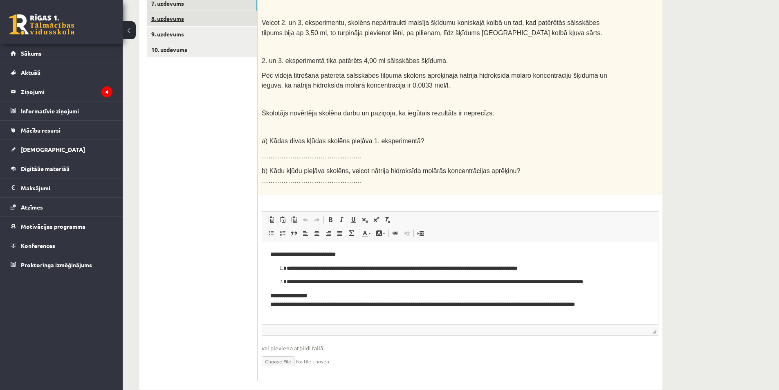
click at [180, 22] on link "8. uzdevums" at bounding box center [202, 18] width 110 height 15
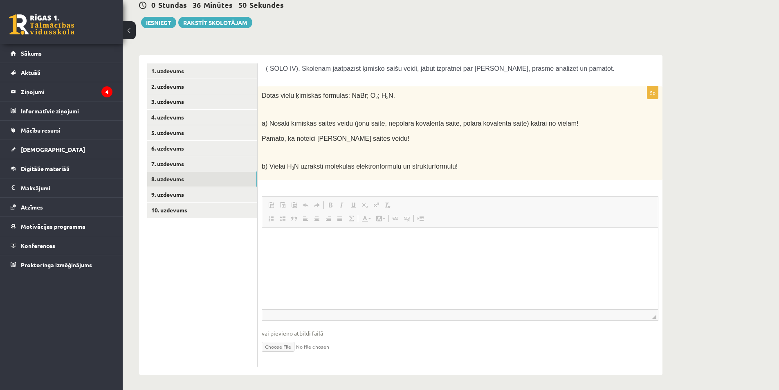
scroll to position [0, 0]
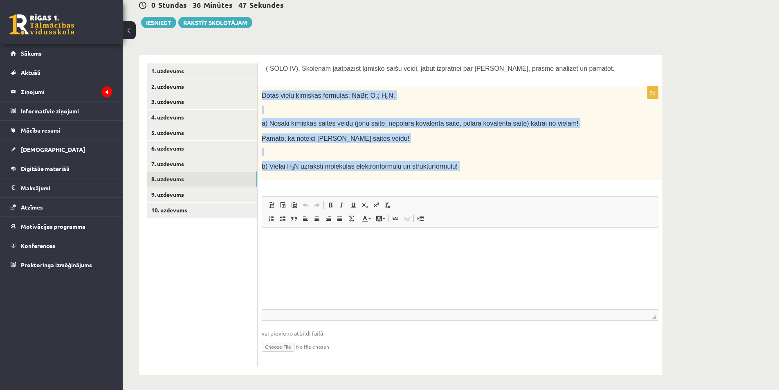
drag, startPoint x: 263, startPoint y: 91, endPoint x: 465, endPoint y: 183, distance: 221.5
click at [465, 183] on div "5p Dotas vielu ķīmiskās formulas: NaBr; O 2 ; H 3 N. a) Nosaki ķīmiskās saites …" at bounding box center [460, 226] width 405 height 280
copy div "Dotas vielu ķīmiskās formulas: NaBr; O 2 ; H 3 N. a) Nosaki ķīmiskās saites vei…"
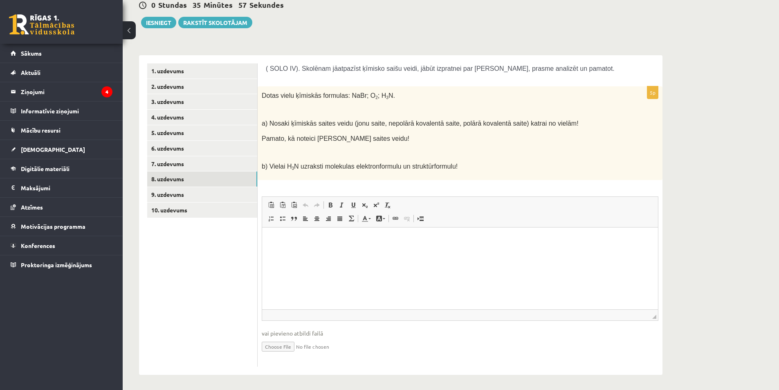
click at [373, 234] on html at bounding box center [460, 239] width 396 height 25
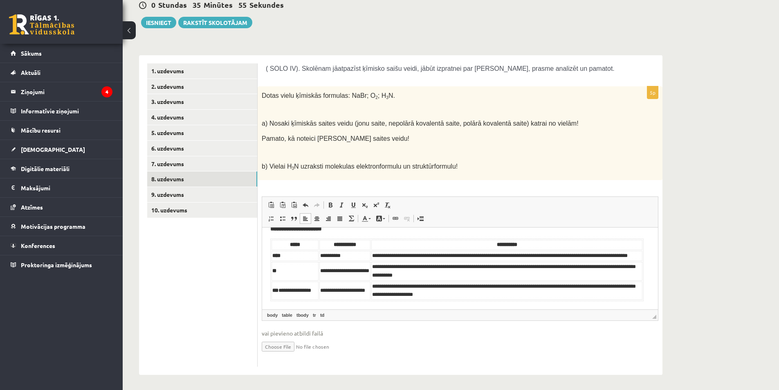
scroll to position [19, 0]
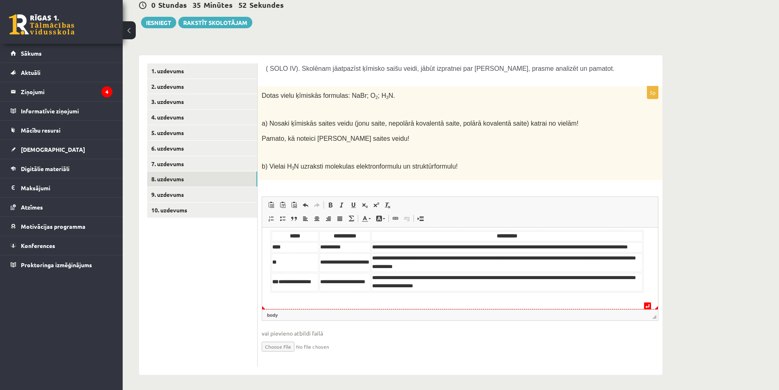
click at [614, 300] on html "**********" at bounding box center [460, 254] width 396 height 92
click at [309, 300] on html "**********" at bounding box center [460, 254] width 396 height 92
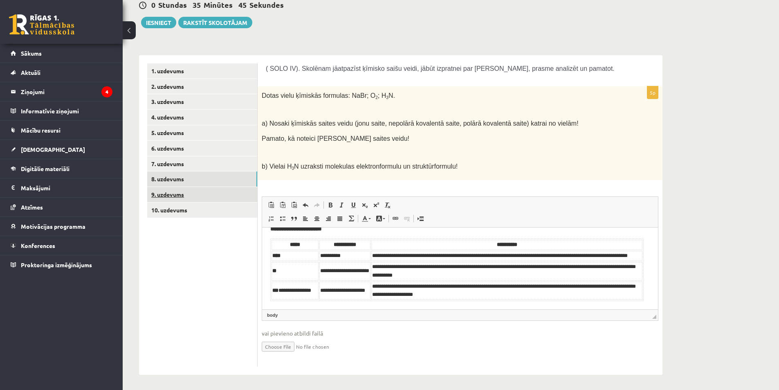
click at [163, 201] on link "9. uzdevums" at bounding box center [202, 194] width 110 height 15
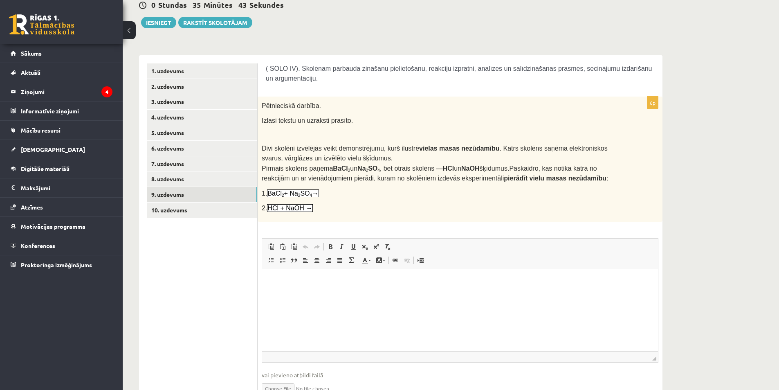
scroll to position [0, 0]
click at [222, 176] on link "8. uzdevums" at bounding box center [202, 178] width 110 height 15
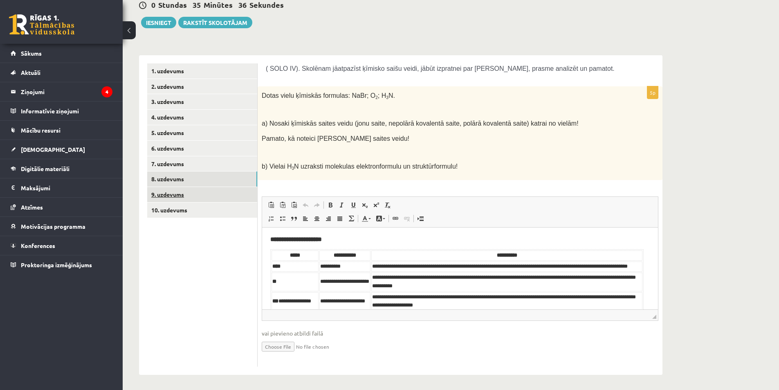
click at [220, 201] on link "9. uzdevums" at bounding box center [202, 194] width 110 height 15
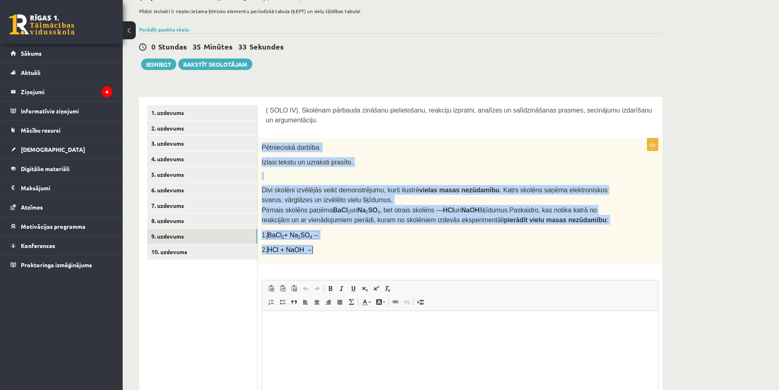
drag, startPoint x: 261, startPoint y: 147, endPoint x: 358, endPoint y: 249, distance: 141.5
click at [358, 249] on div "Pētnieciskā darbība. Izlasi tekstu un uzraksti prasīto. Divi skolēni izvēlējās …" at bounding box center [460, 201] width 405 height 126
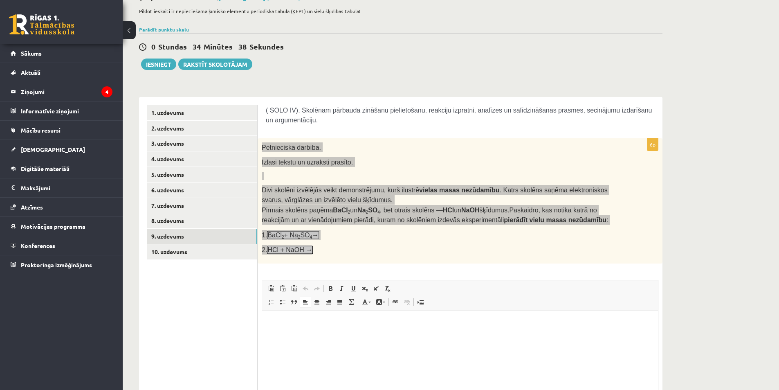
click at [418, 318] on html at bounding box center [460, 323] width 396 height 25
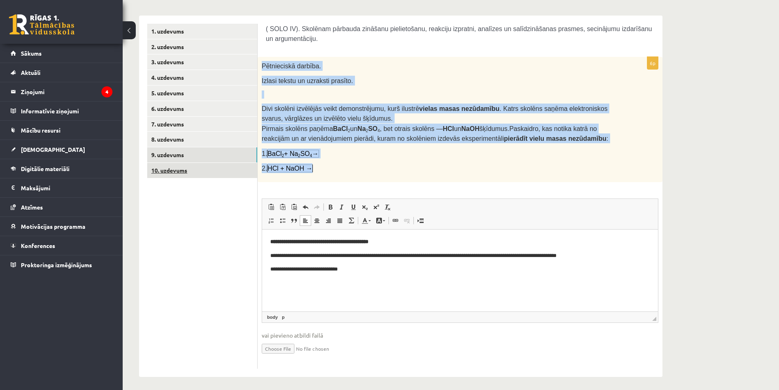
click at [202, 173] on link "10. uzdevums" at bounding box center [202, 170] width 110 height 15
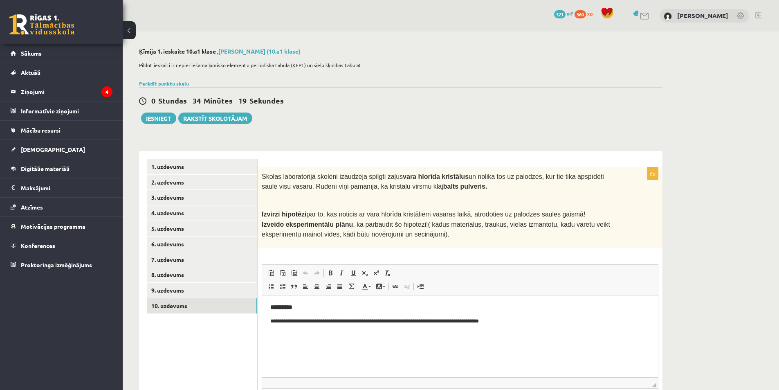
scroll to position [68, 0]
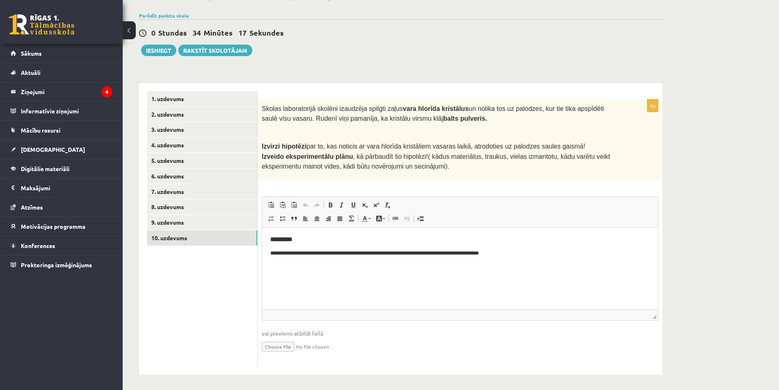
click at [166, 44] on div "0 Stundas 34 Minūtes 17 Sekundes Ieskaite saglabāta! Iesniegt Rakstīt skolotājam" at bounding box center [401, 37] width 524 height 37
click at [164, 55] on button "Iesniegt" at bounding box center [158, 50] width 35 height 11
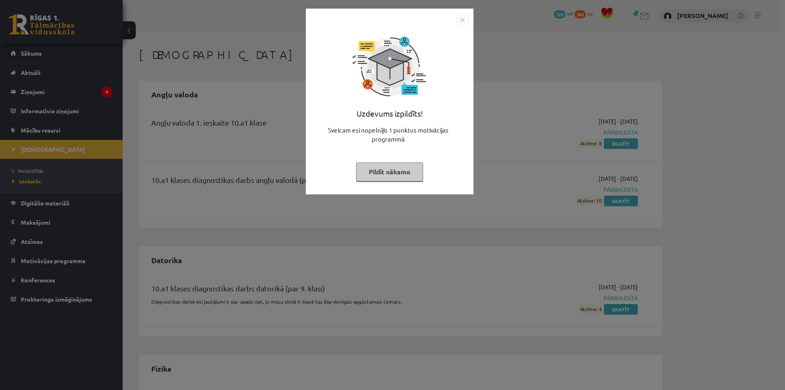
click at [461, 22] on img "Close" at bounding box center [462, 19] width 12 height 12
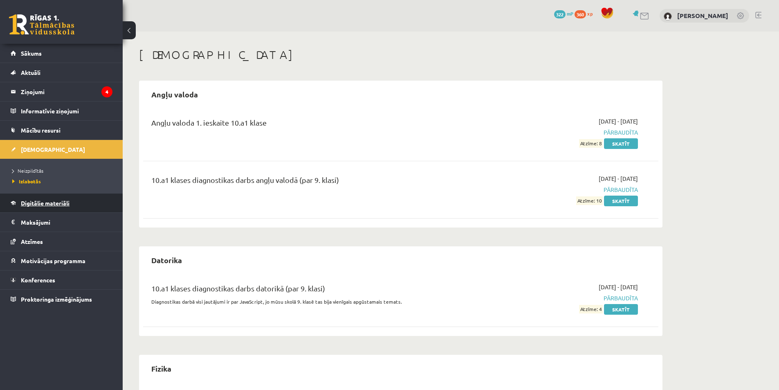
click at [70, 204] on span "Digitālie materiāli" at bounding box center [45, 202] width 49 height 7
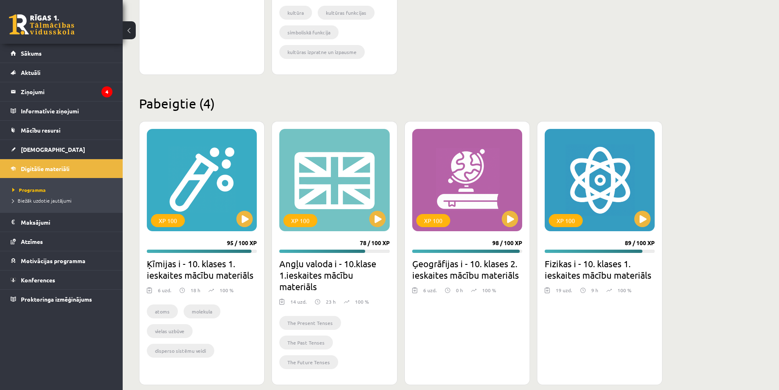
scroll to position [704, 0]
